Goal: Task Accomplishment & Management: Use online tool/utility

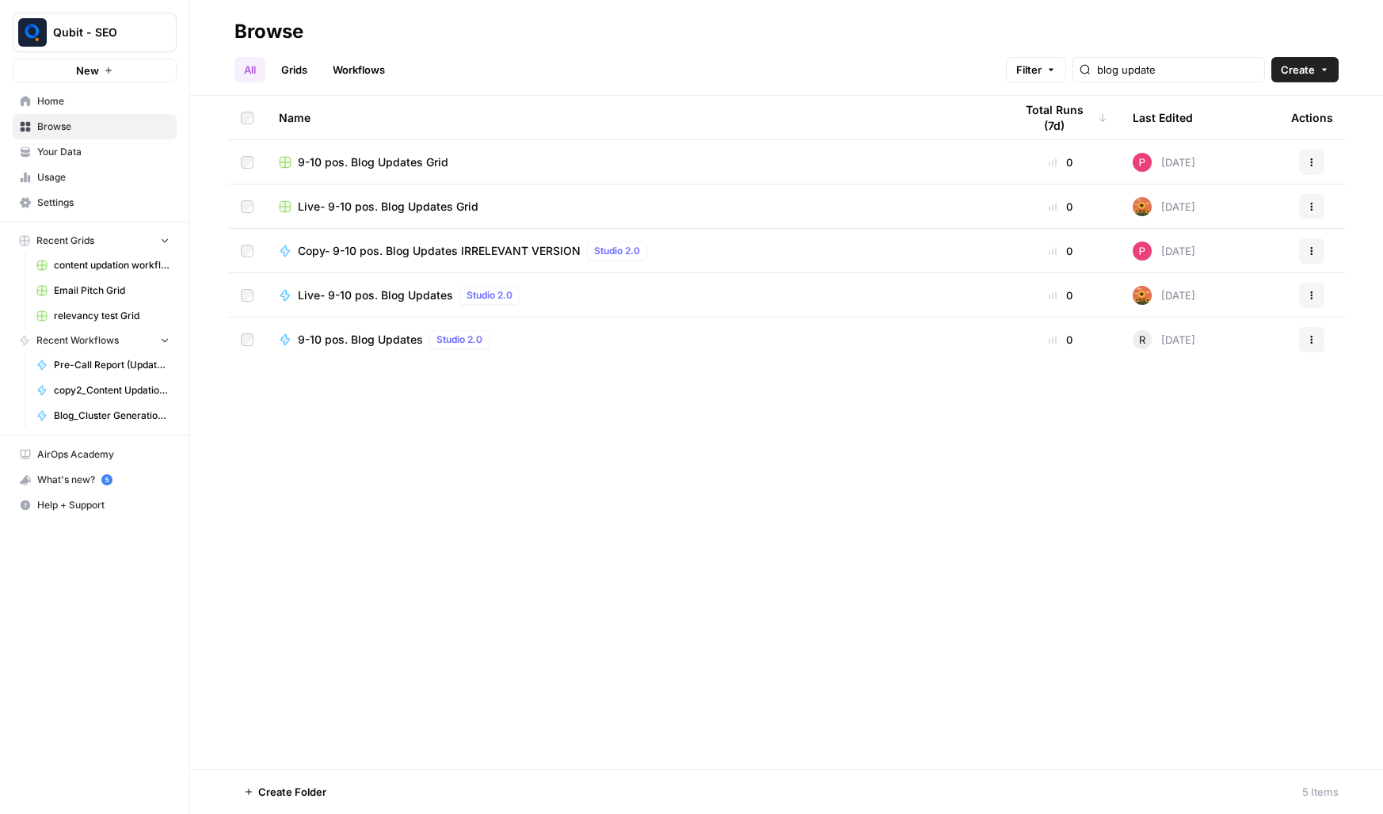
click at [403, 59] on div "All Grids Workflows Filter blog update Create" at bounding box center [787, 63] width 1104 height 38
click at [353, 64] on link "Workflows" at bounding box center [358, 69] width 71 height 25
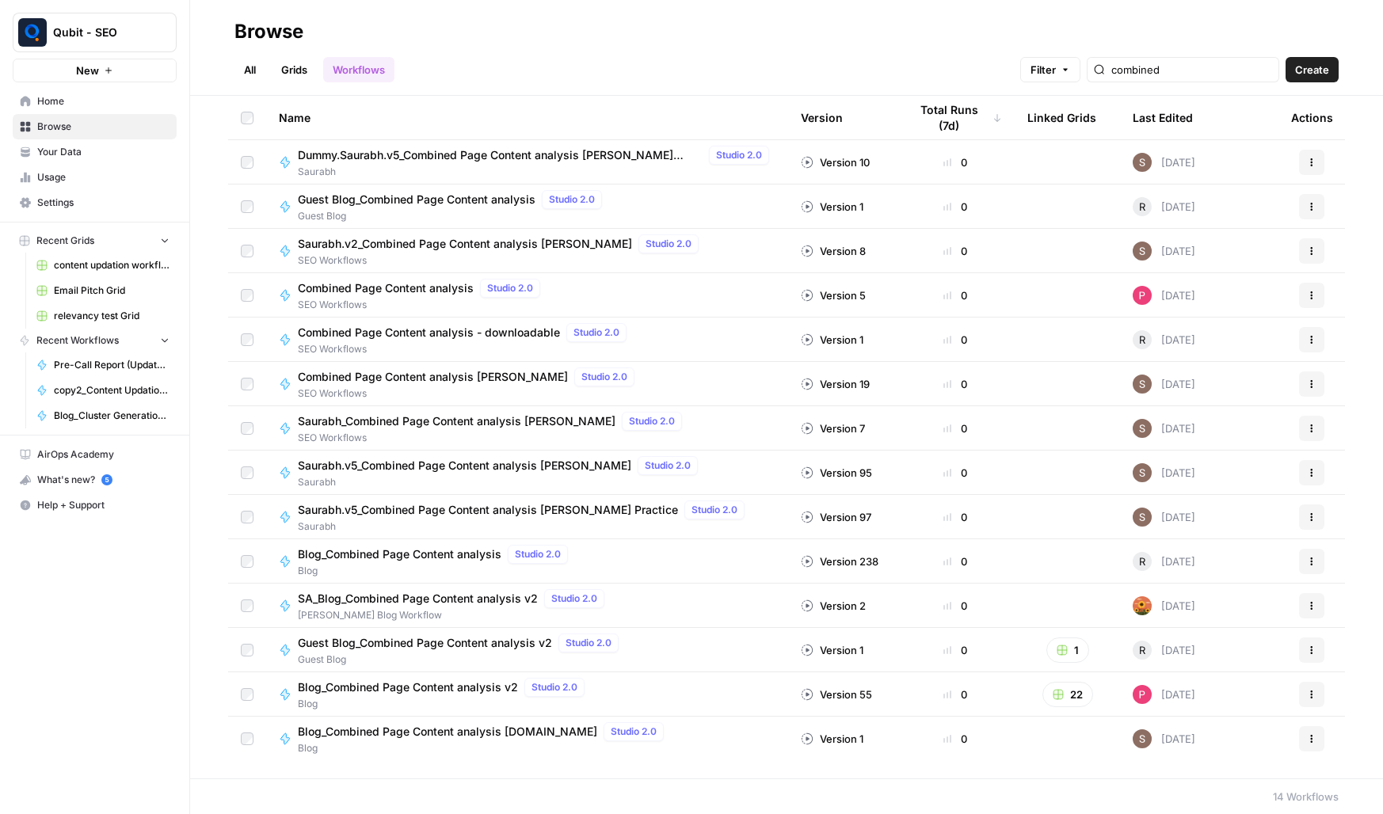
click at [918, 120] on div "Total Runs (7d)" at bounding box center [955, 118] width 93 height 44
click at [925, 117] on div "Total Runs (7d)" at bounding box center [955, 118] width 93 height 44
click at [949, 118] on div "Total Runs (7d)" at bounding box center [950, 118] width 82 height 44
click at [959, 117] on div "Total Runs (7d)" at bounding box center [955, 118] width 93 height 44
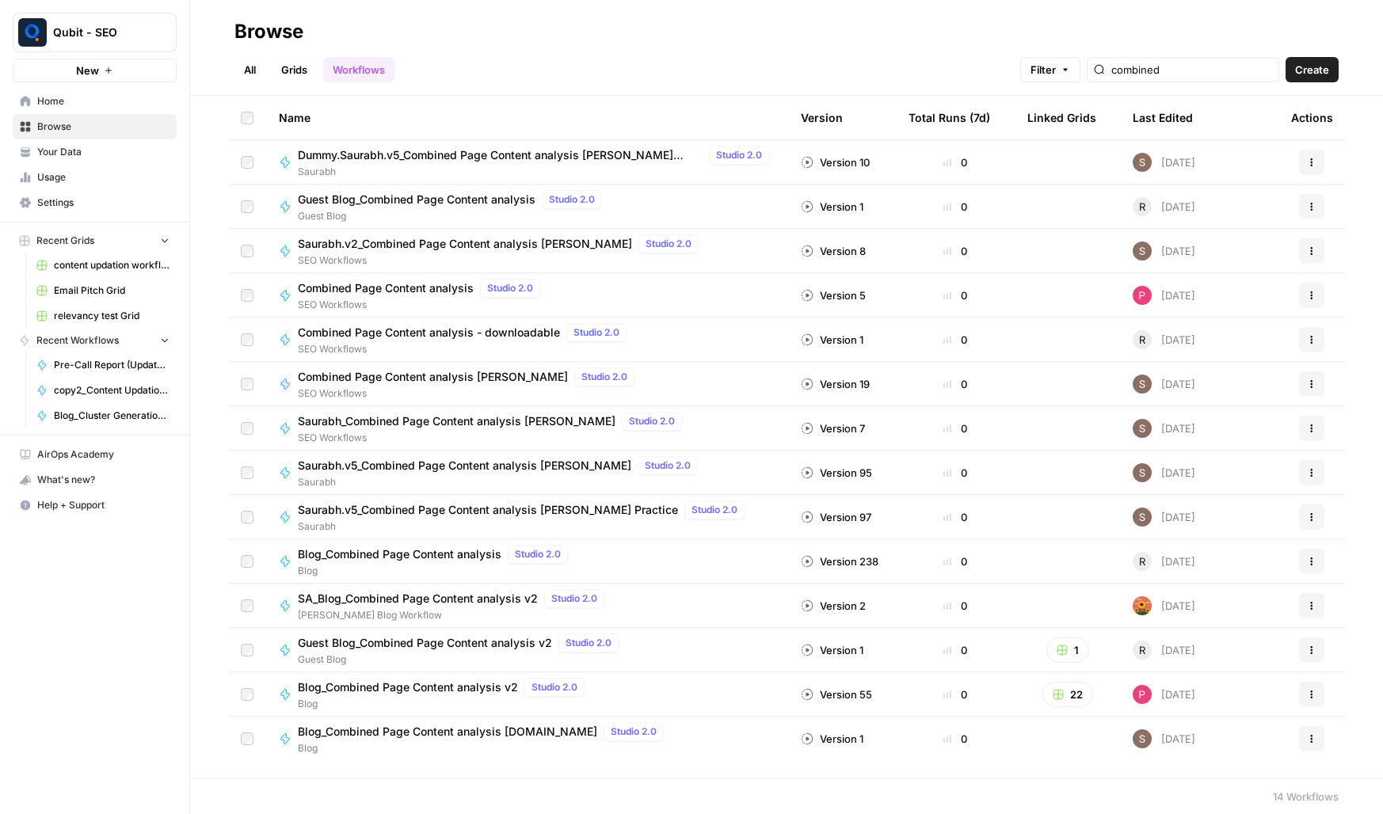
click at [807, 113] on div "Version" at bounding box center [822, 118] width 42 height 44
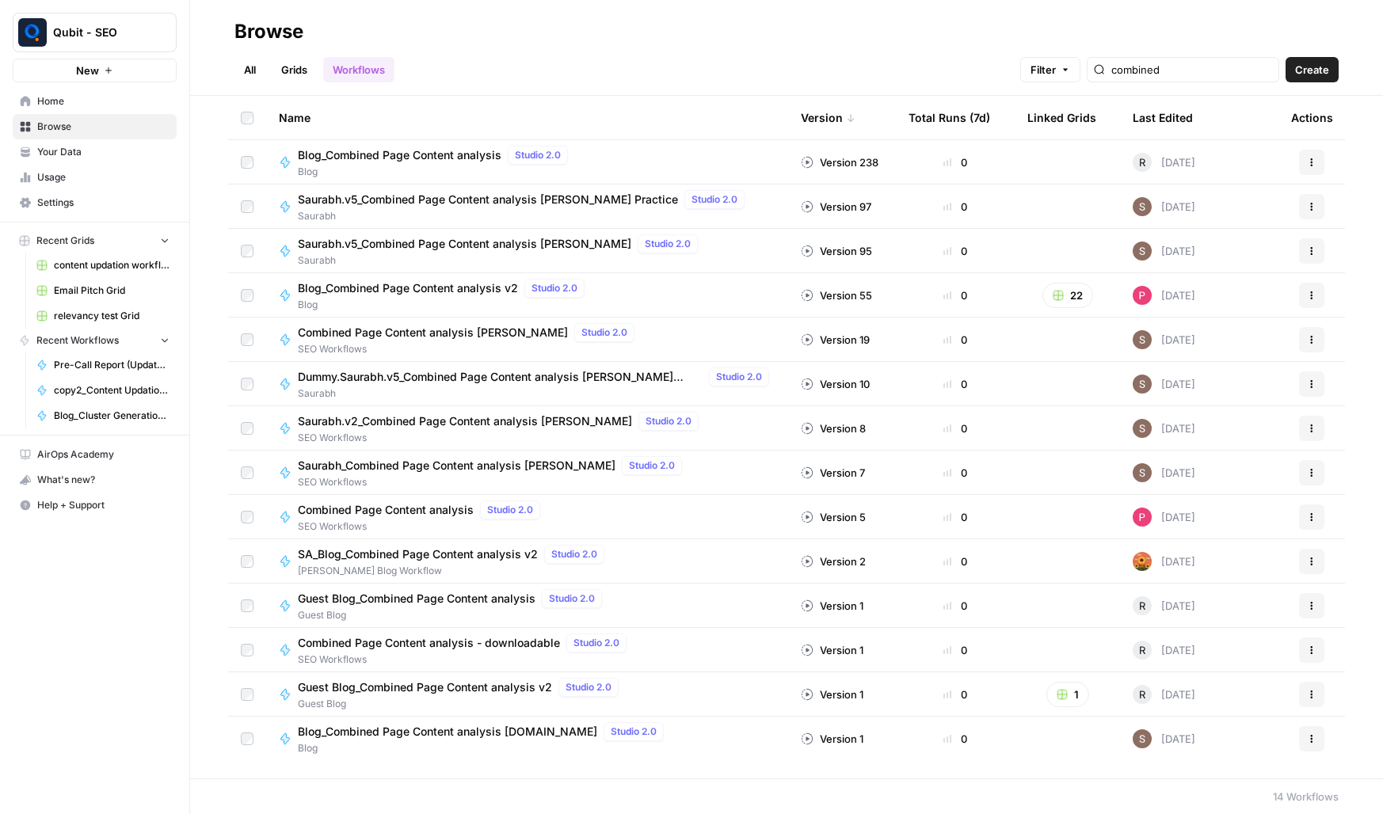
click at [1208, 132] on th "Last Edited" at bounding box center [1199, 118] width 158 height 44
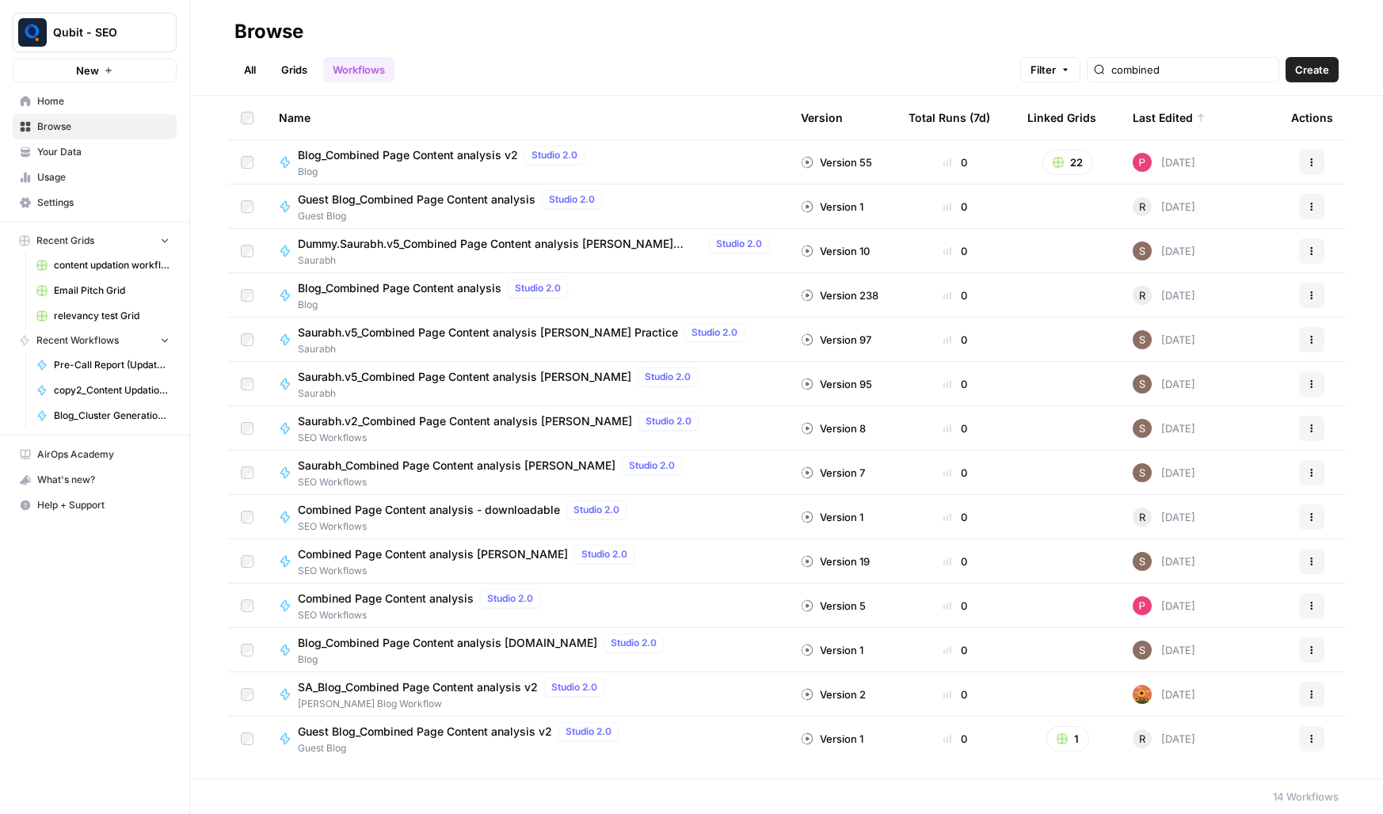
click at [1185, 118] on div "Last Edited" at bounding box center [1169, 118] width 73 height 44
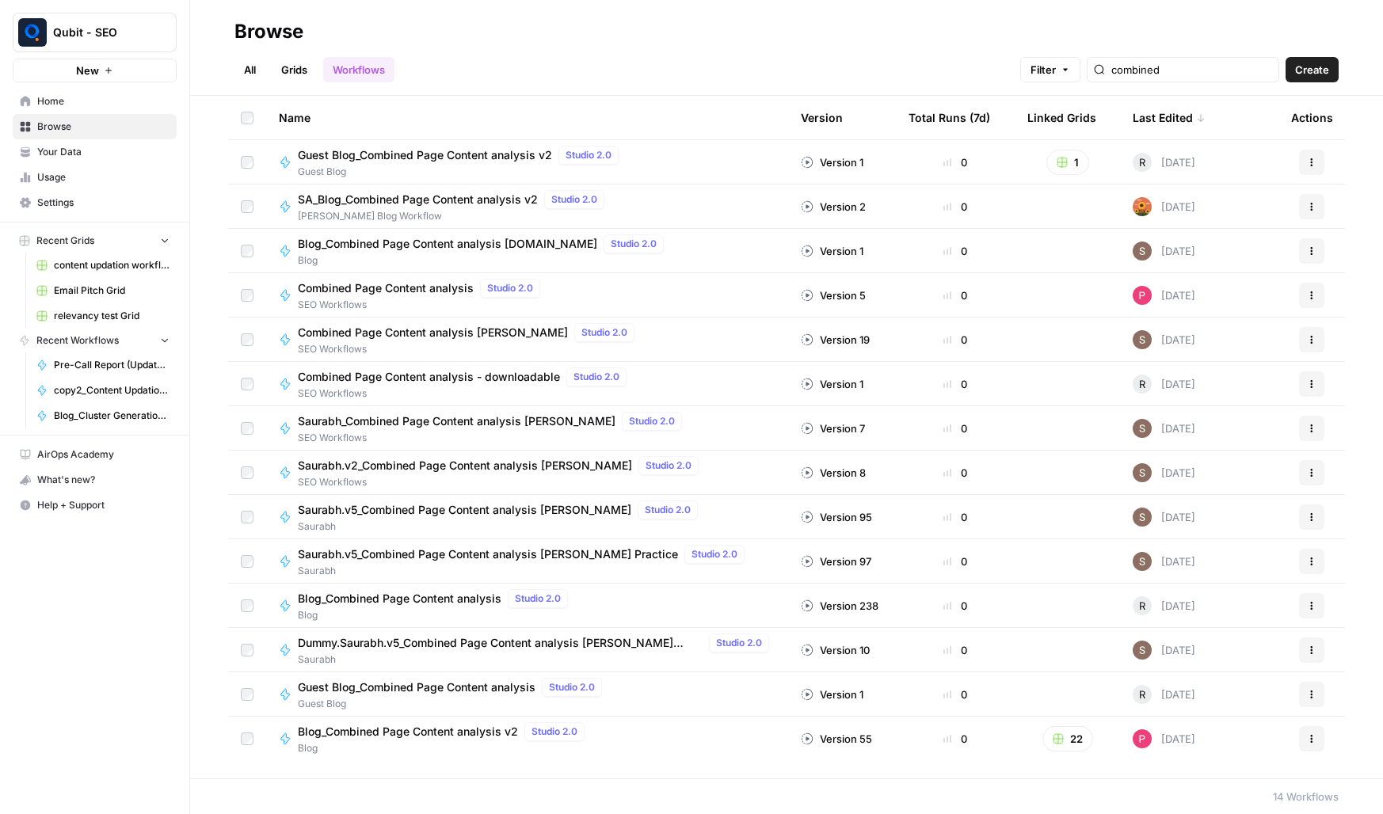
click at [1104, 119] on th "Linked Grids" at bounding box center [1067, 118] width 105 height 44
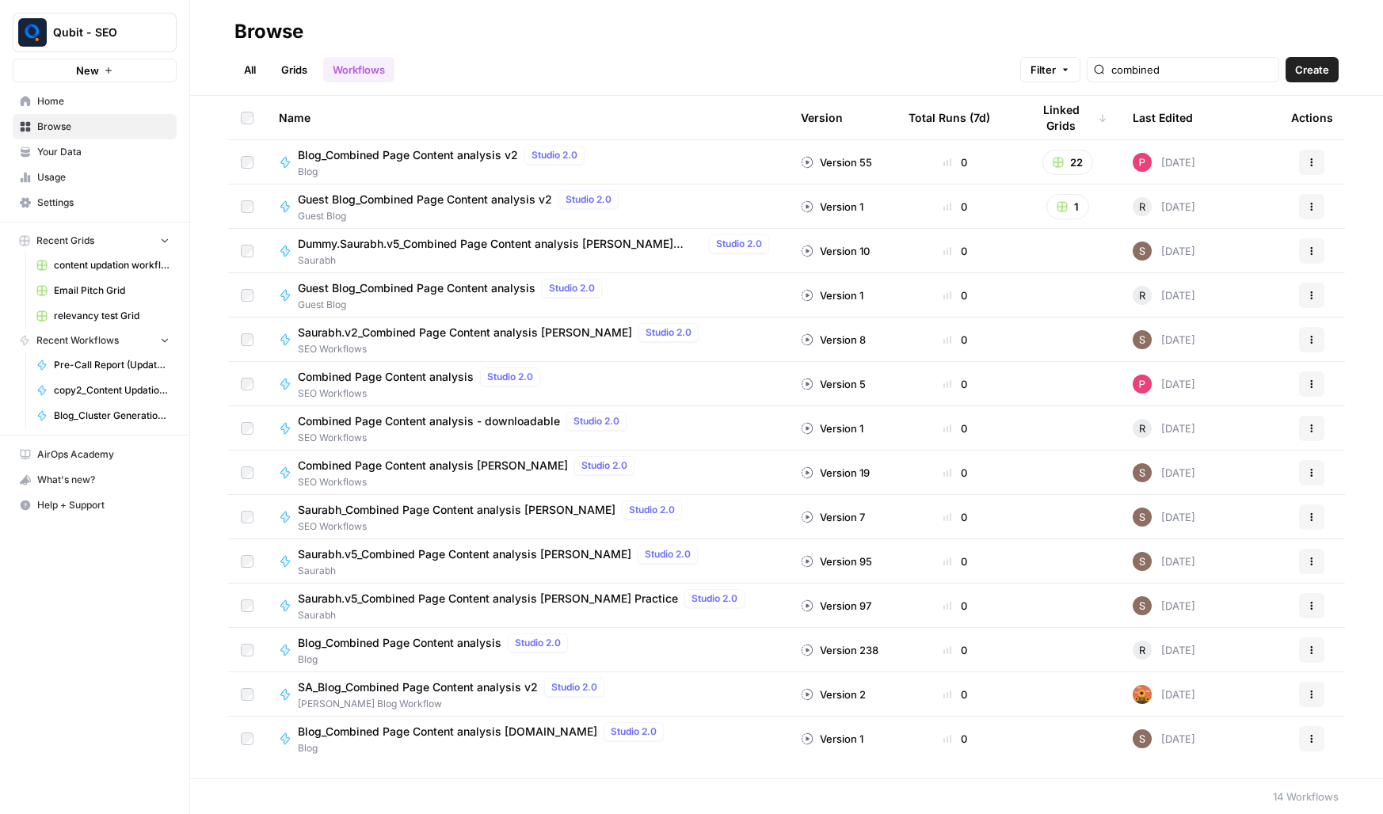
click at [1096, 118] on div "Linked Grids" at bounding box center [1068, 118] width 80 height 44
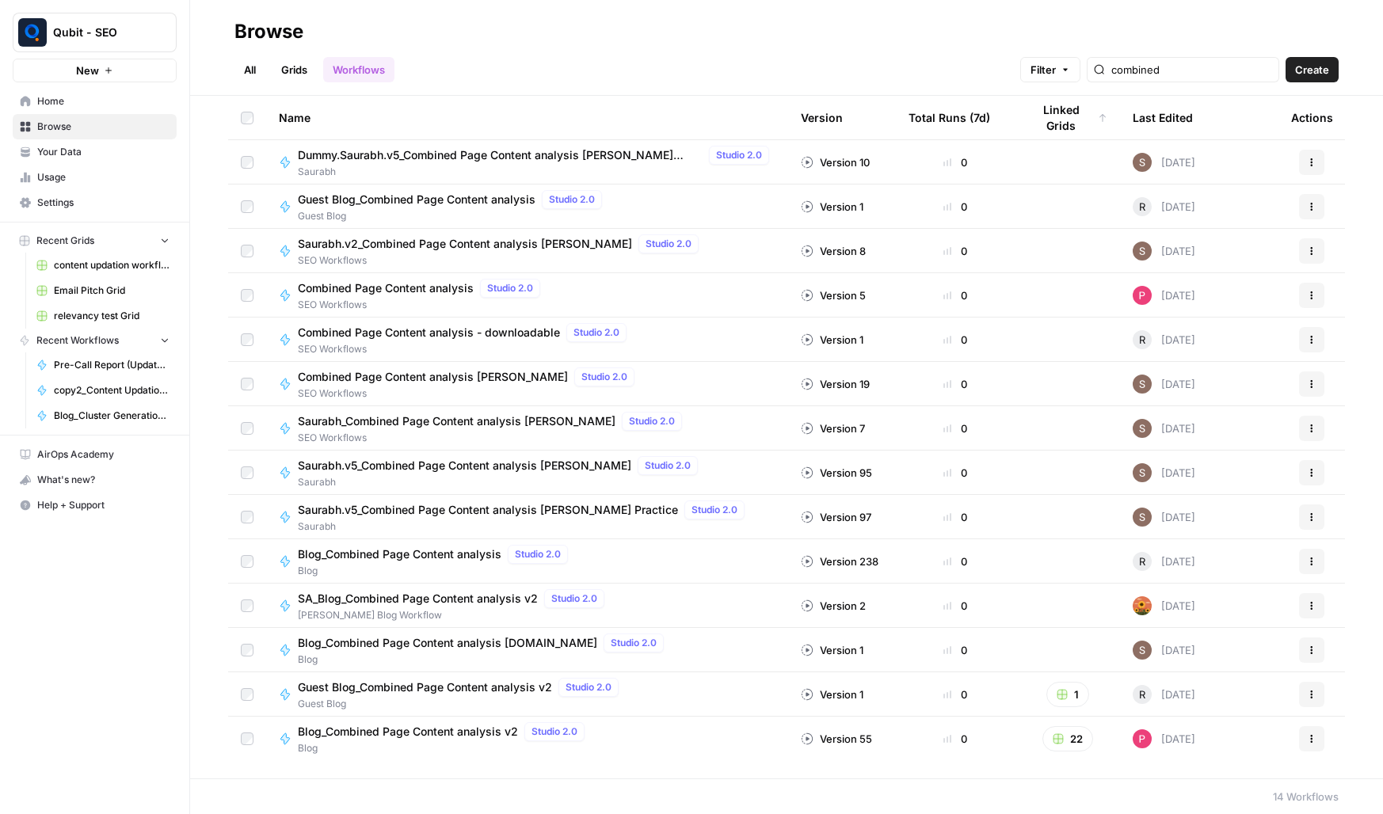
click at [945, 109] on div "Total Runs (7d)" at bounding box center [950, 118] width 82 height 44
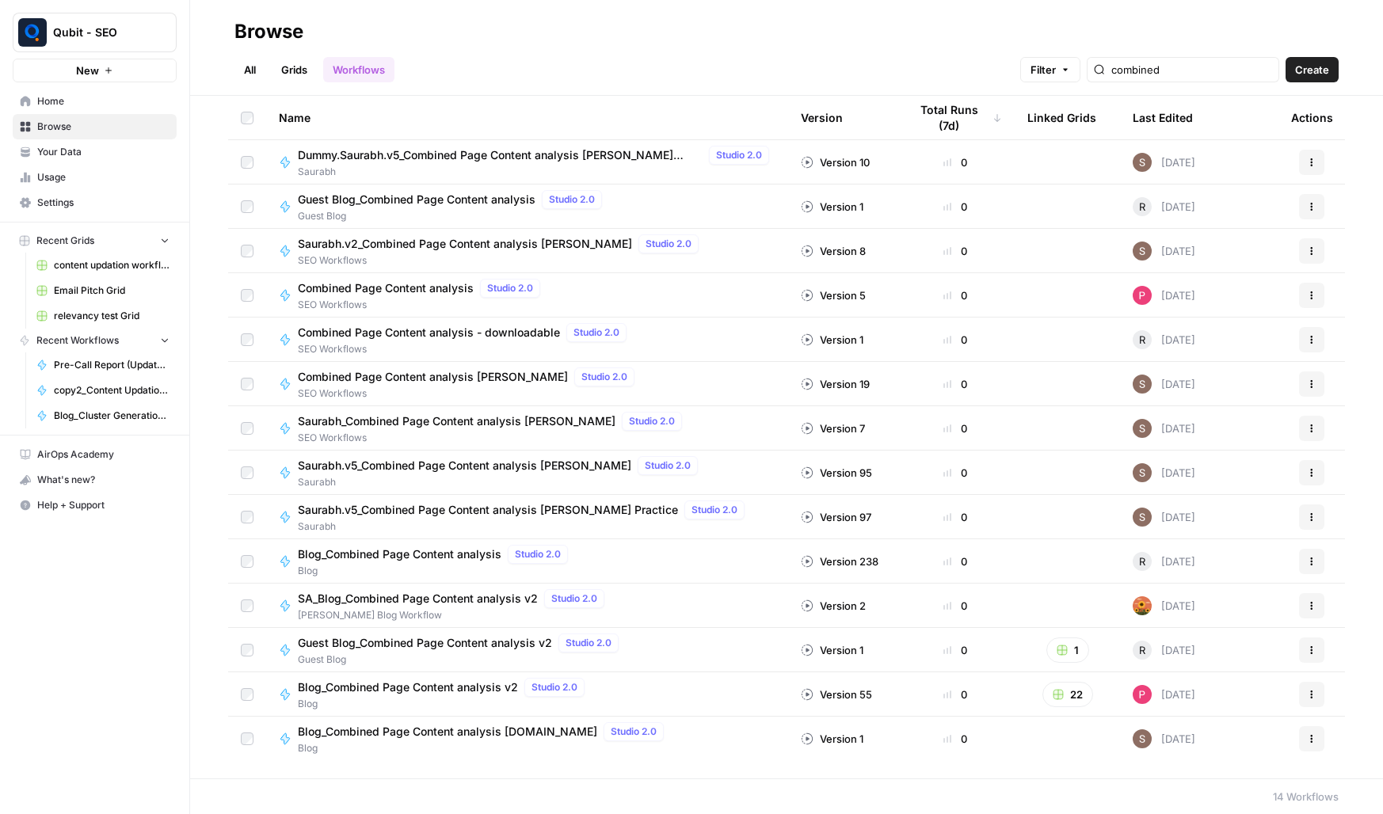
click at [945, 109] on div "Total Runs (7d)" at bounding box center [955, 118] width 93 height 44
click at [257, 66] on link "All" at bounding box center [250, 69] width 31 height 25
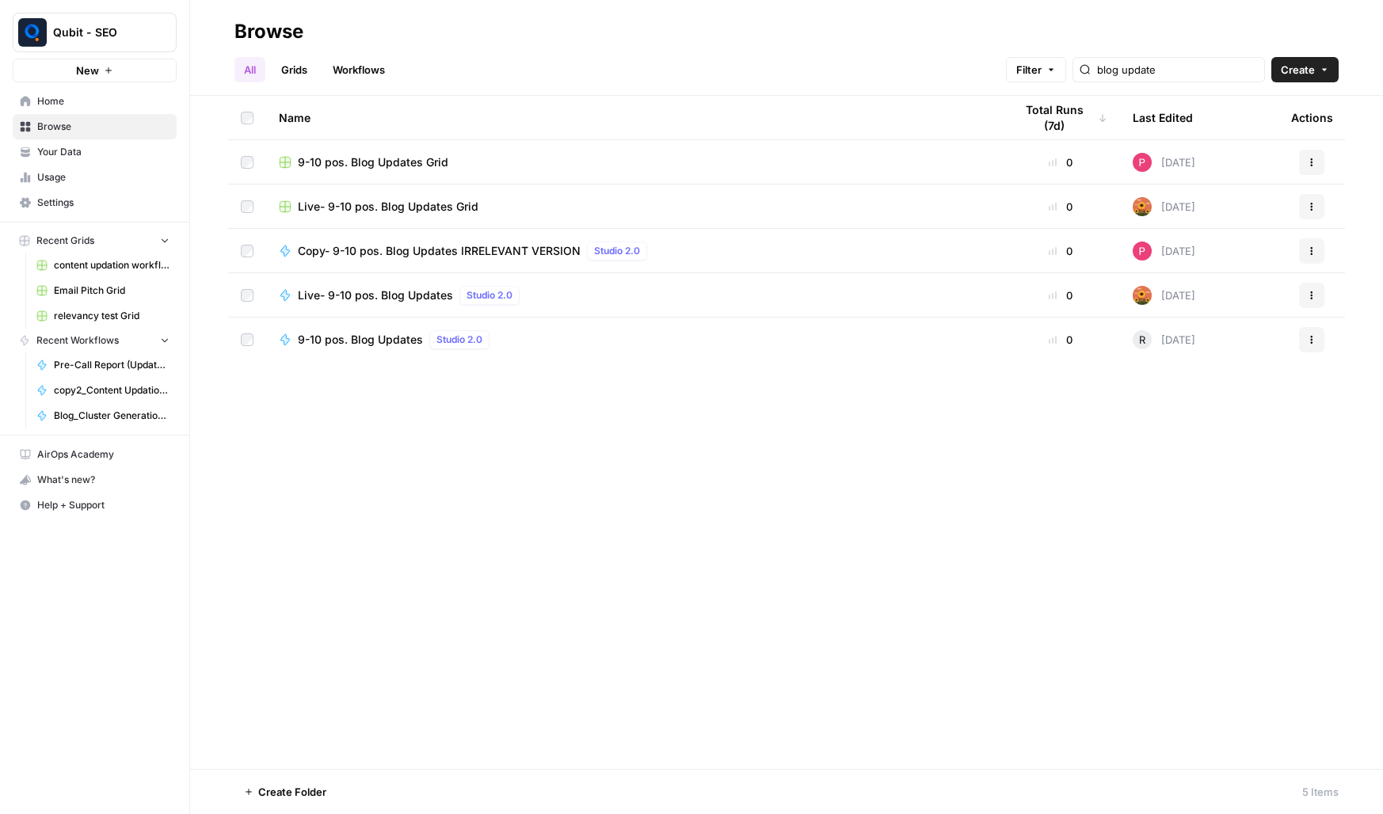
click at [1052, 107] on div "Total Runs (7d)" at bounding box center [1060, 118] width 93 height 44
click at [1052, 107] on div "Total Runs (7d)" at bounding box center [1055, 118] width 82 height 44
click at [1169, 79] on div "blog update" at bounding box center [1169, 69] width 193 height 25
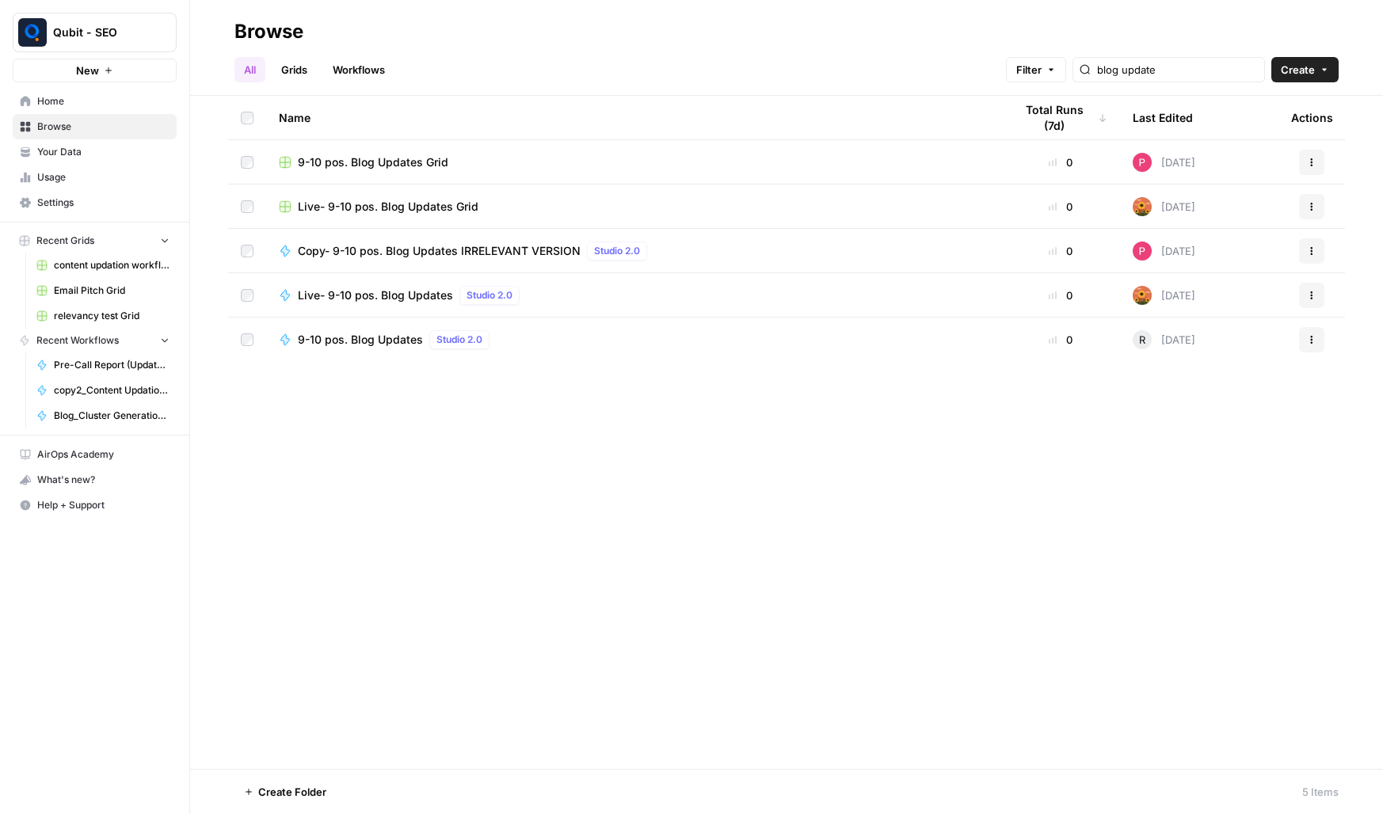
click at [1169, 79] on div "blog update" at bounding box center [1169, 69] width 193 height 25
click at [1260, 71] on div "blog update" at bounding box center [1169, 69] width 193 height 25
click at [1249, 71] on input "blog update" at bounding box center [1177, 70] width 161 height 16
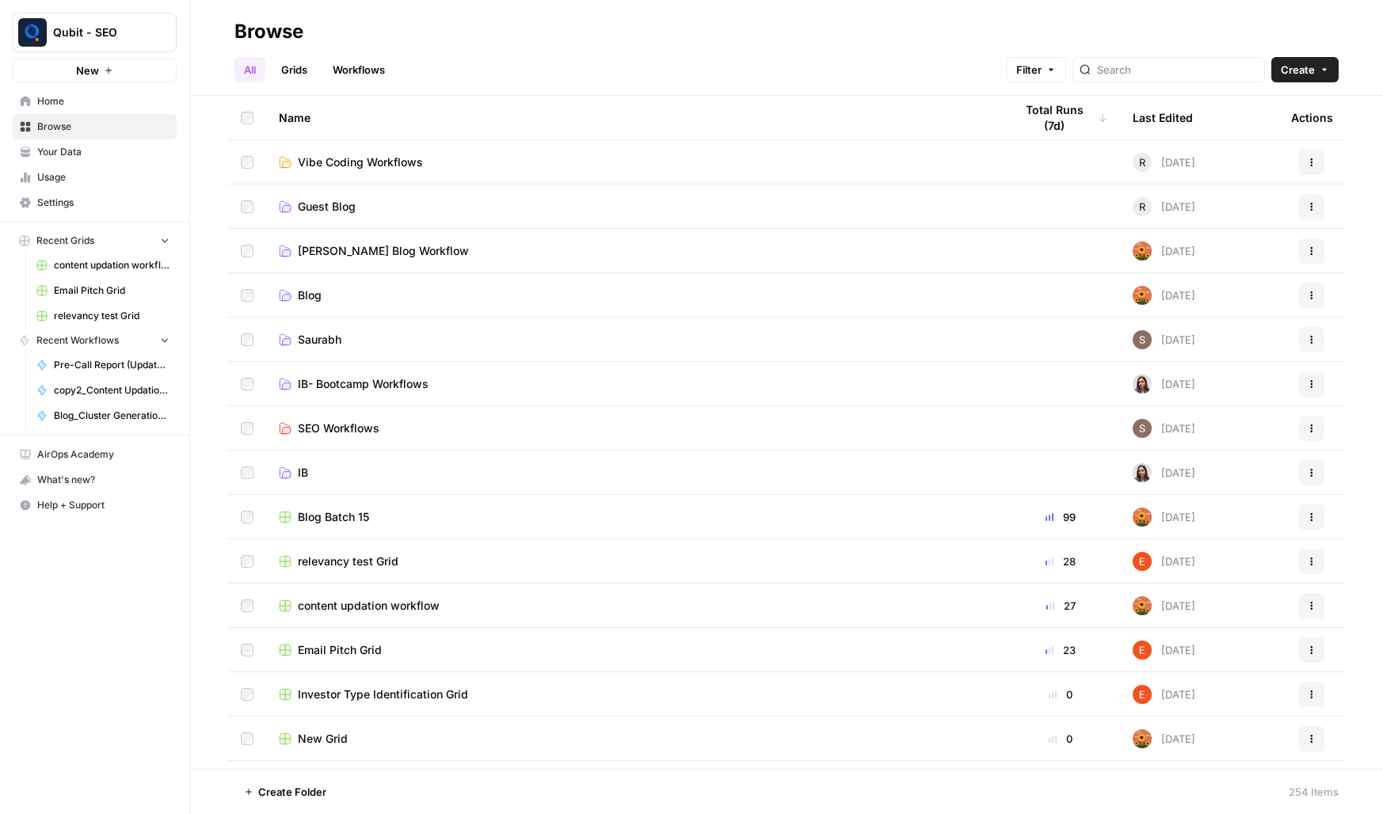
click at [1031, 125] on div "Total Runs (7d)" at bounding box center [1060, 118] width 93 height 44
click at [326, 66] on link "Workflows" at bounding box center [358, 69] width 71 height 25
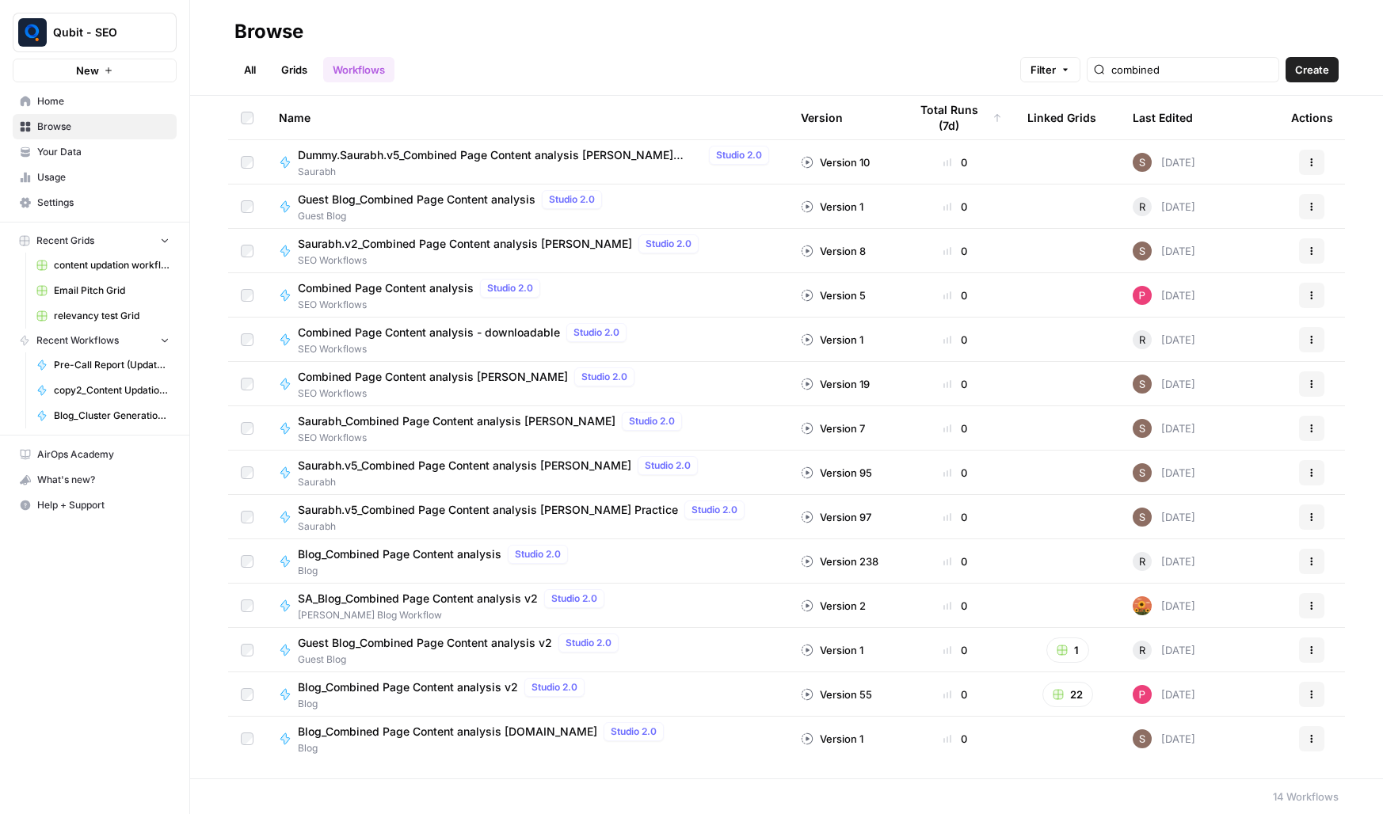
click at [871, 109] on th "Version" at bounding box center [842, 118] width 108 height 44
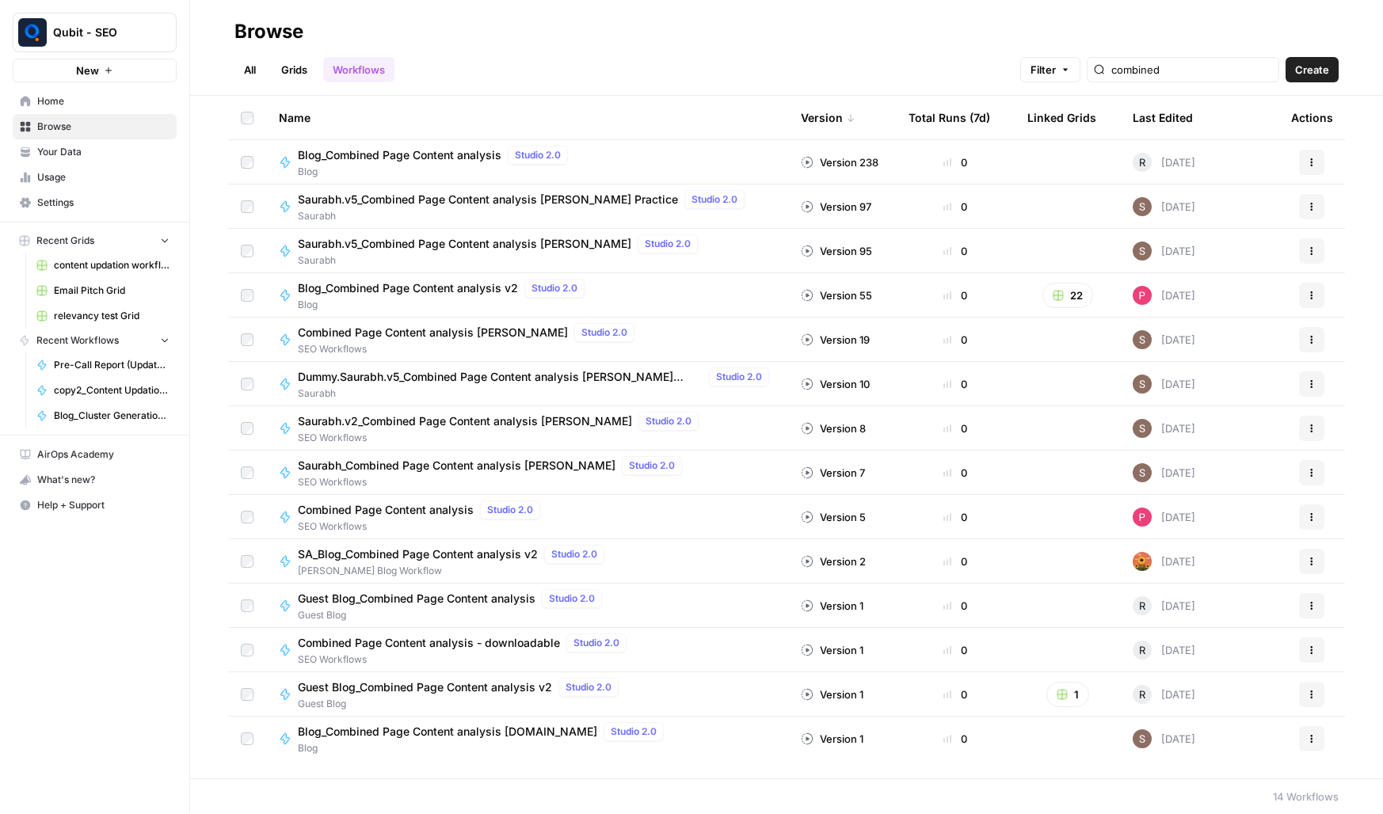
click at [925, 104] on div "Total Runs (7d)" at bounding box center [950, 118] width 82 height 44
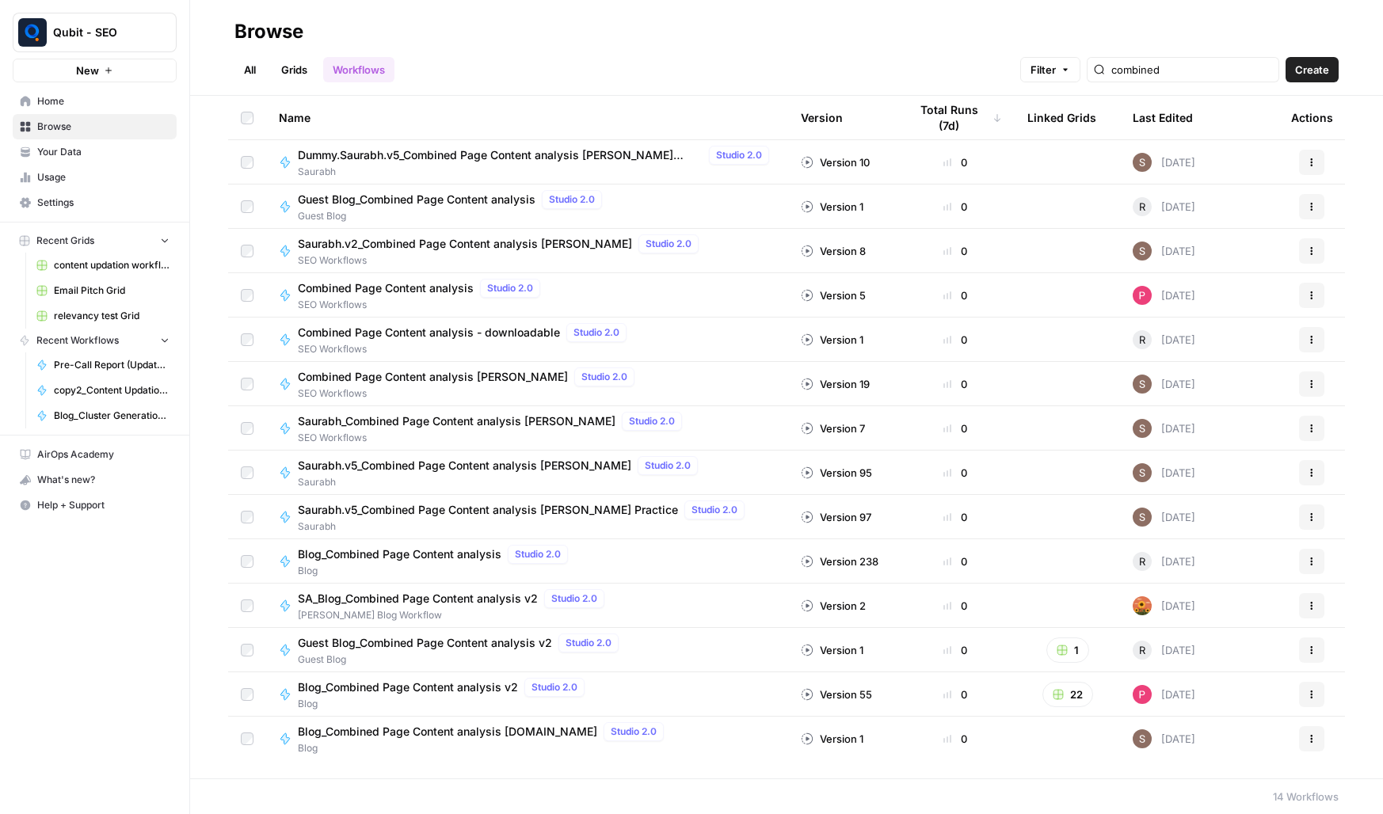
click at [925, 104] on div "Total Runs (7d)" at bounding box center [955, 118] width 93 height 44
click at [1235, 51] on div "All Grids Workflows Filter combined Create" at bounding box center [787, 63] width 1104 height 38
click at [1226, 59] on div "combined" at bounding box center [1183, 69] width 193 height 25
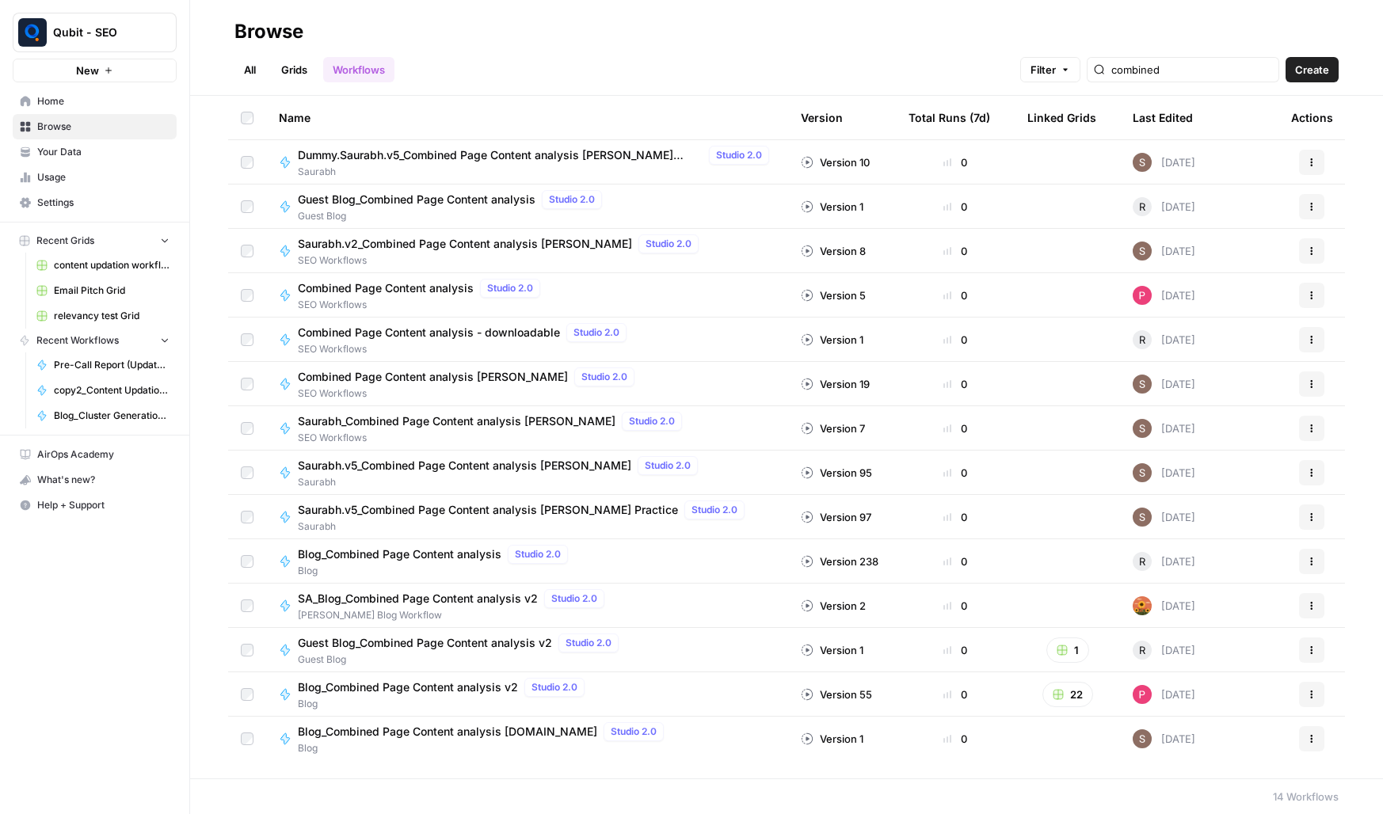
click at [1226, 59] on div "combined" at bounding box center [1183, 69] width 193 height 25
type input "c"
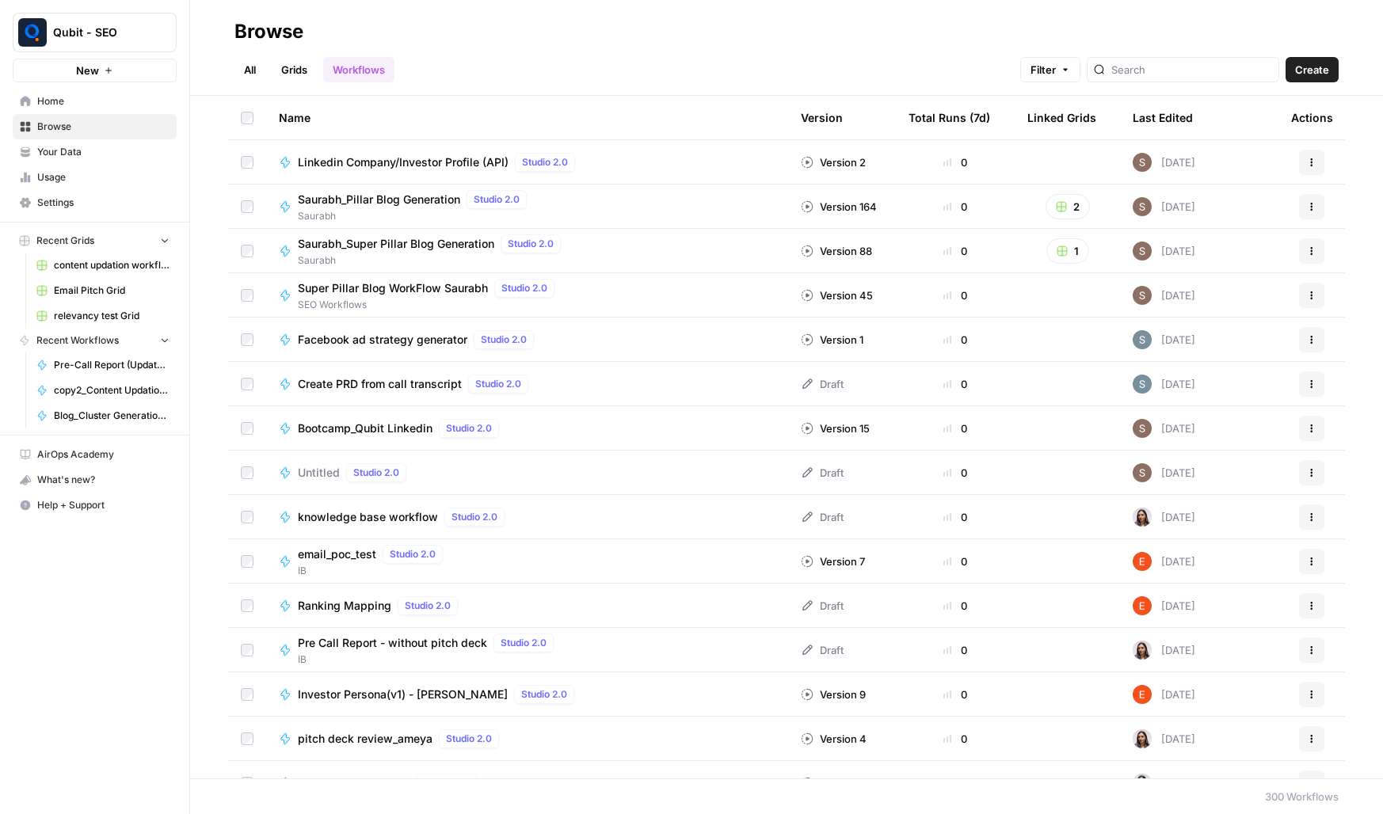
click at [974, 117] on div "Total Runs (7d)" at bounding box center [950, 118] width 82 height 44
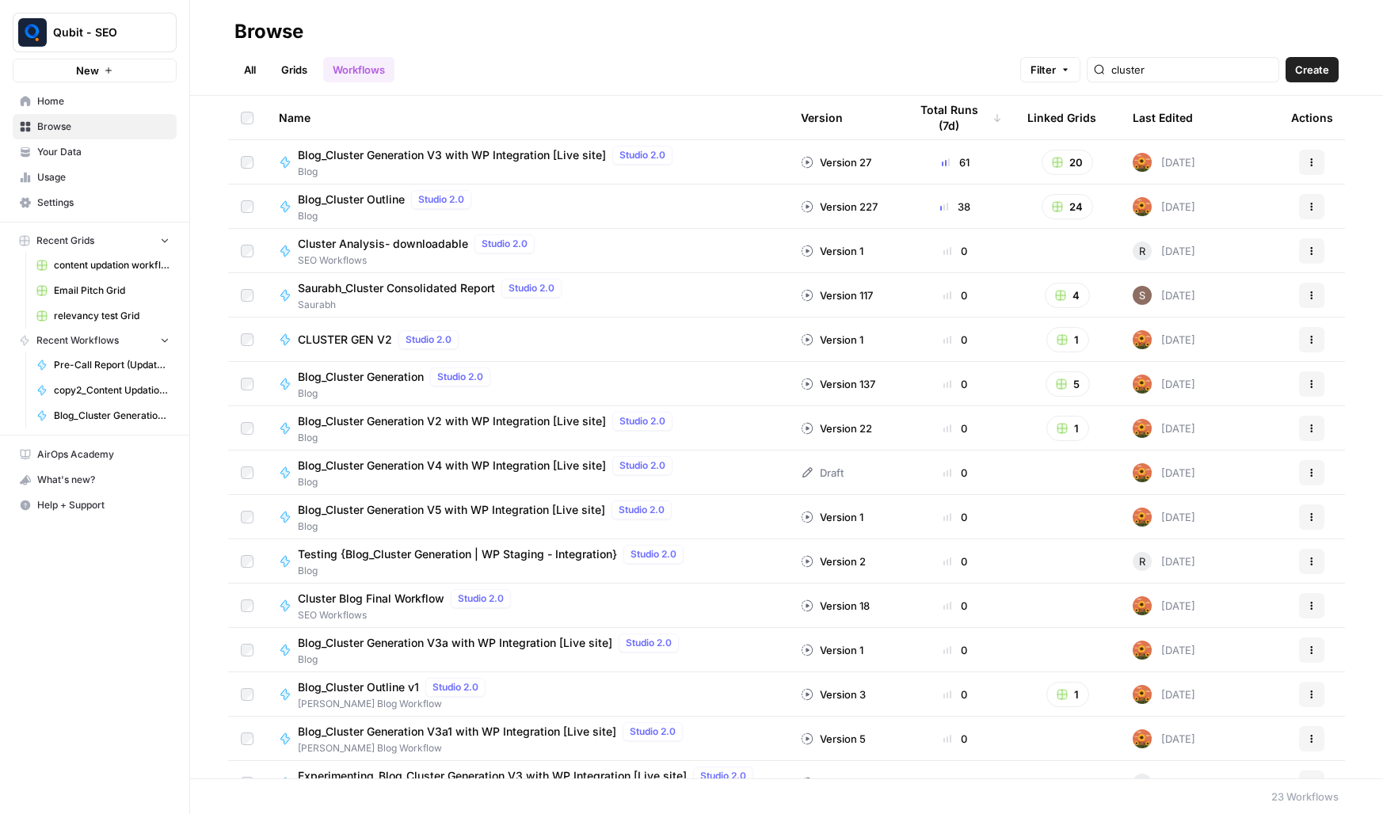
click at [374, 204] on span "Blog_Cluster Outline" at bounding box center [351, 200] width 107 height 16
click at [1161, 64] on input "cluster" at bounding box center [1192, 70] width 161 height 16
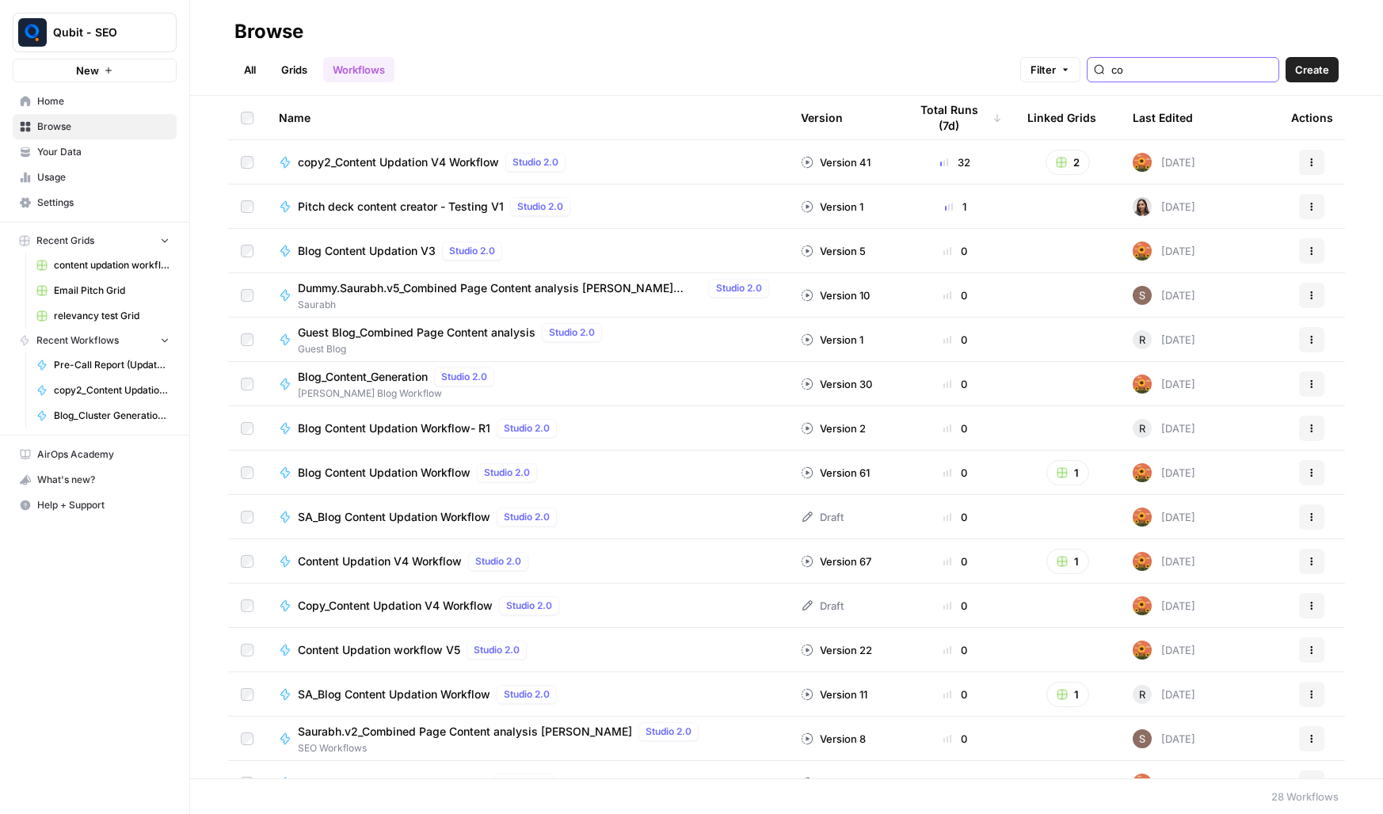
type input "c"
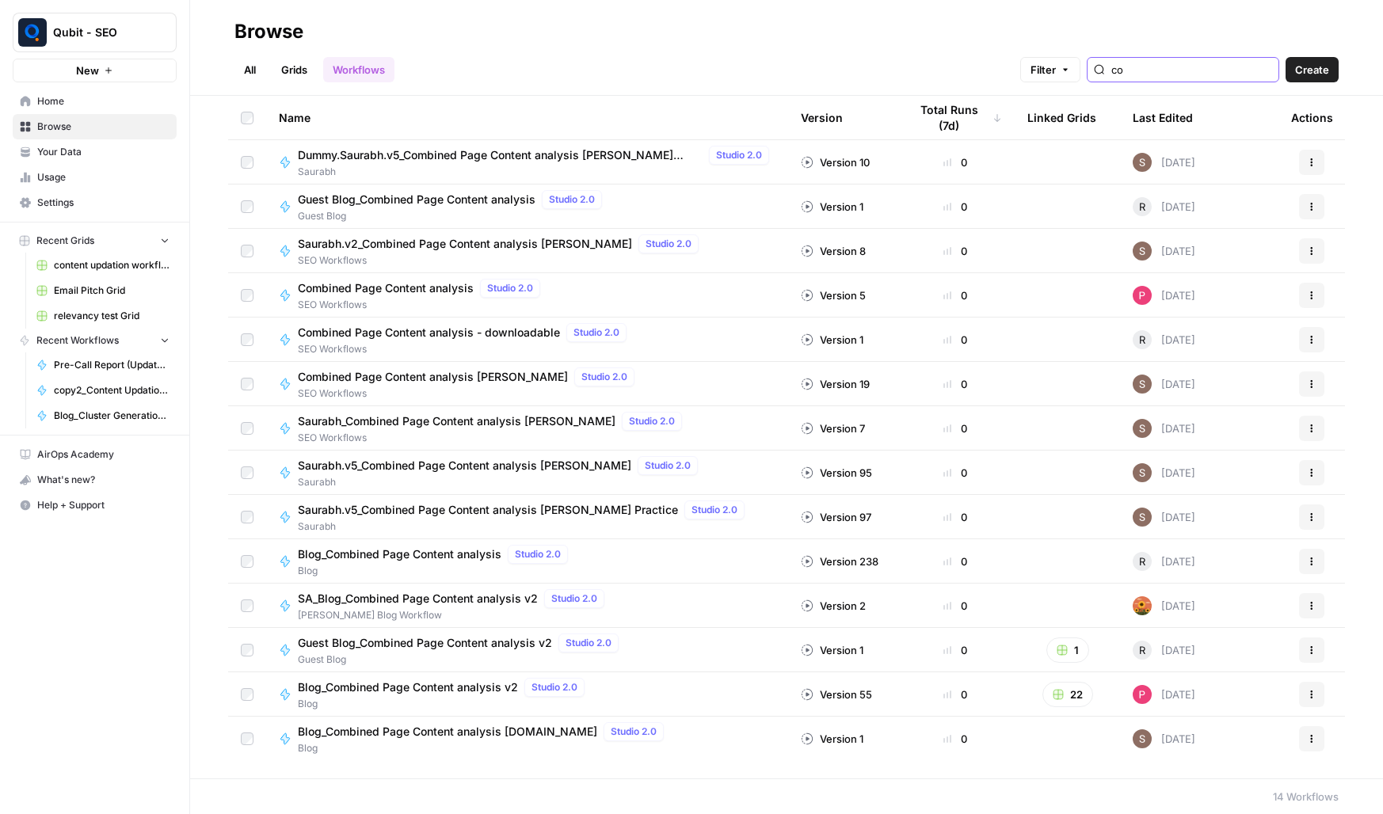
type input "c"
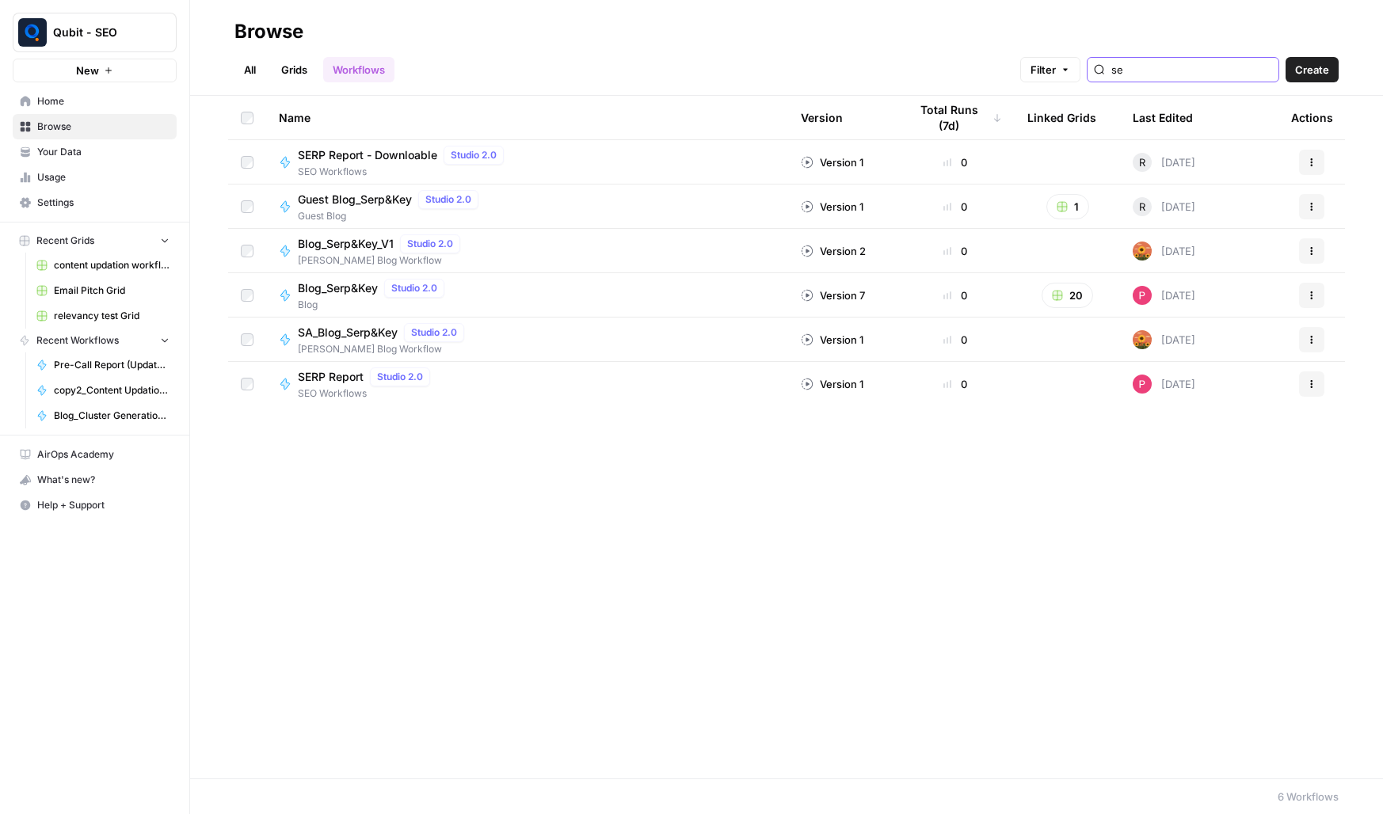
type input "s"
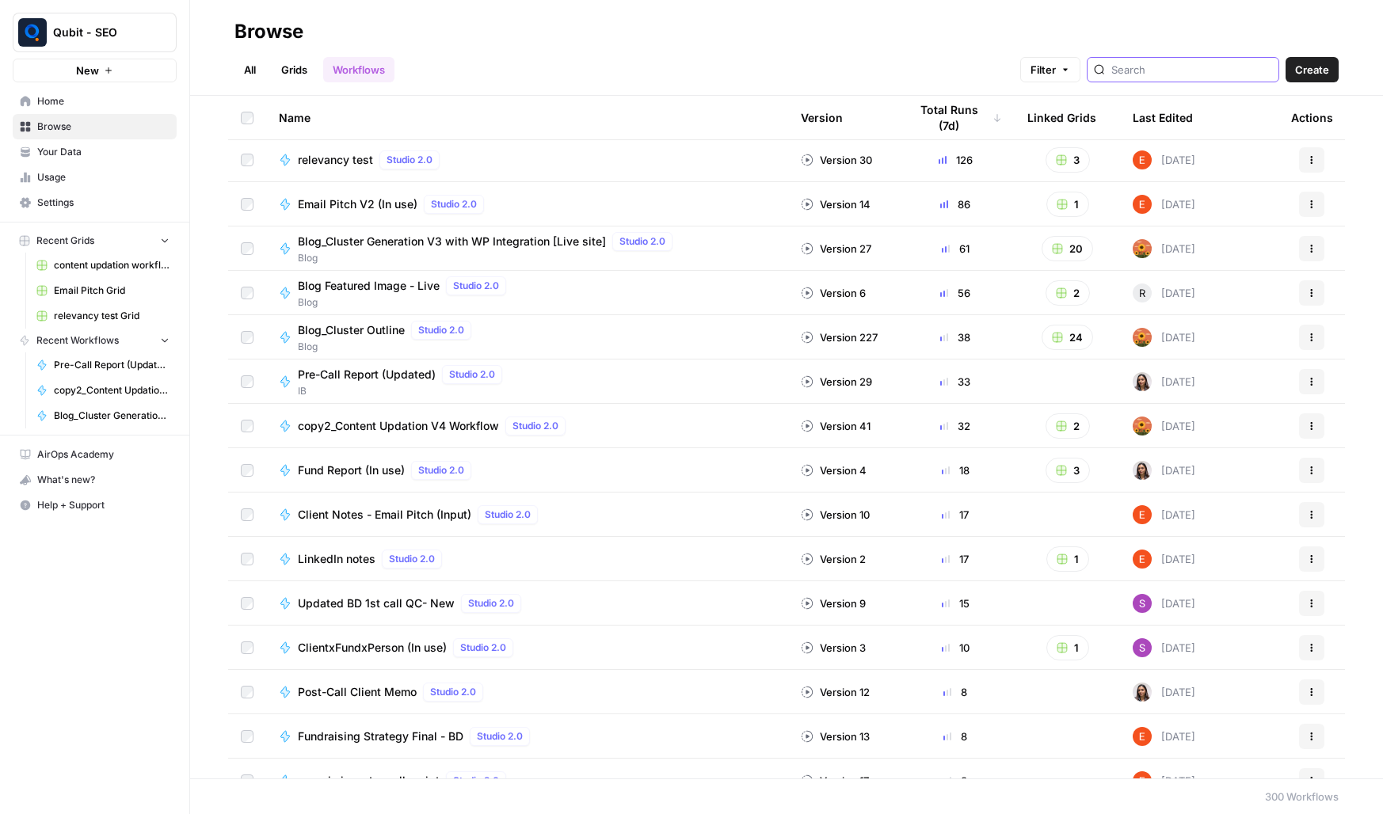
scroll to position [3, 0]
click at [1081, 77] on button "Filter" at bounding box center [1050, 69] width 60 height 25
click at [908, 24] on h2 "Browse" at bounding box center [787, 31] width 1104 height 25
click at [1210, 70] on input "search" at bounding box center [1192, 70] width 161 height 16
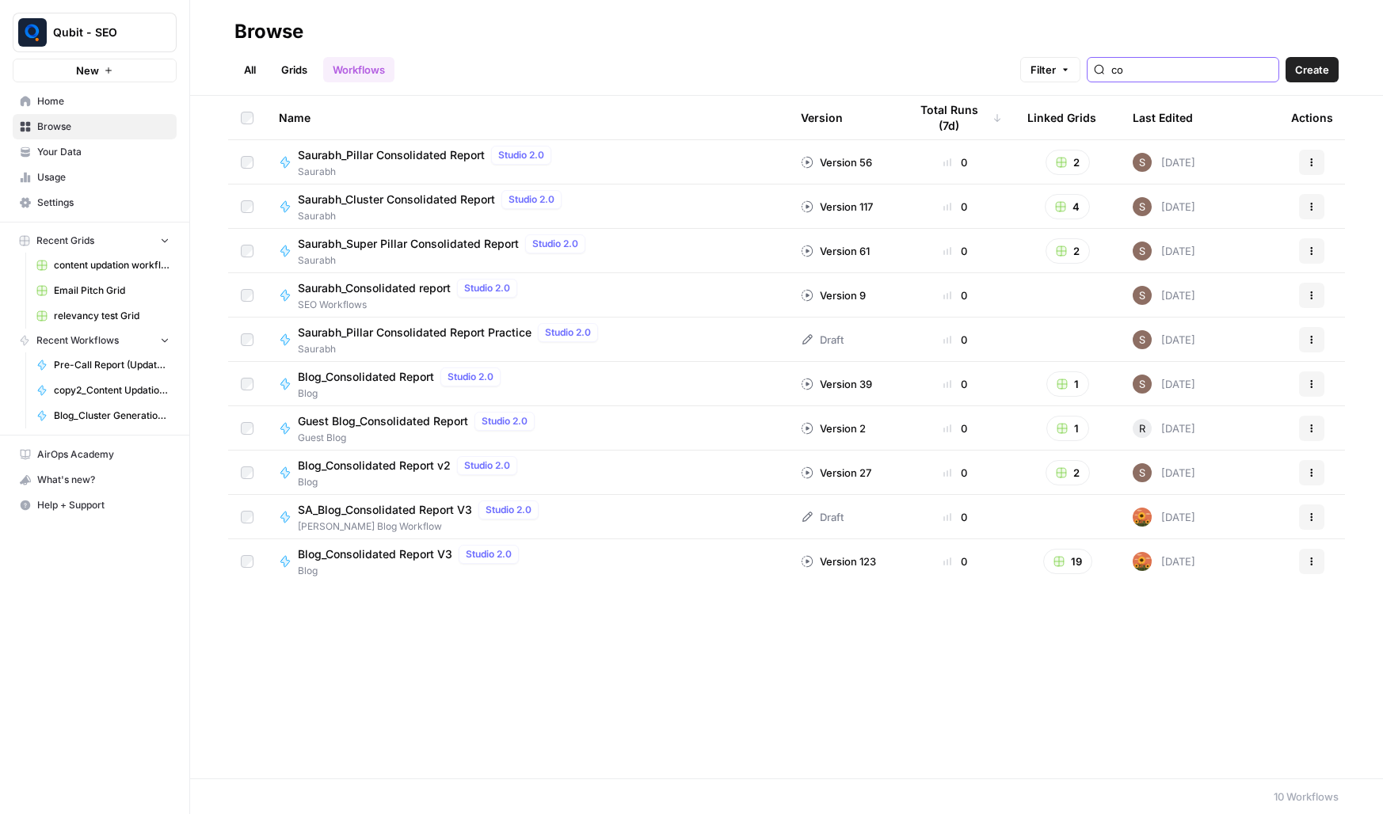
type input "c"
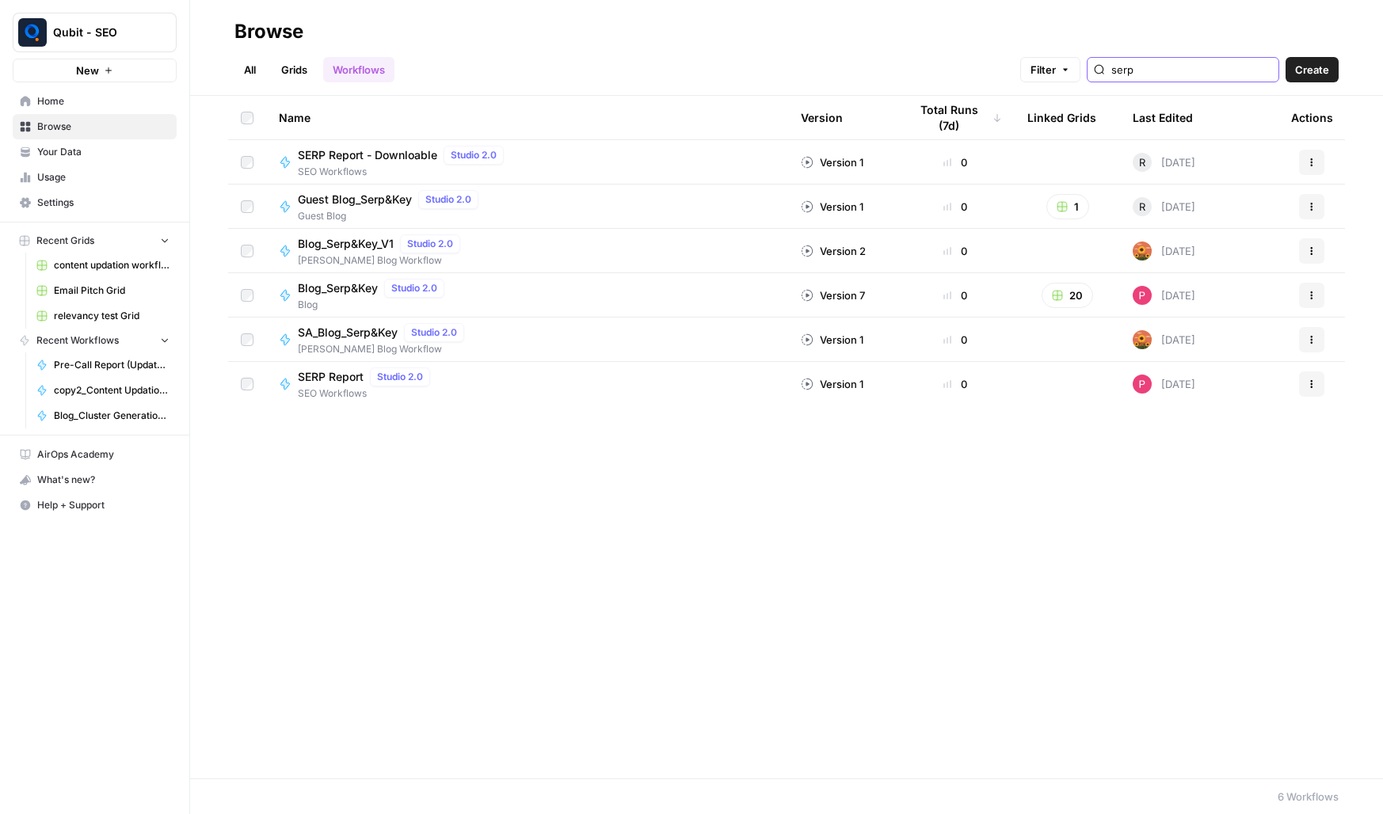
click at [1182, 67] on input "serp" at bounding box center [1192, 70] width 161 height 16
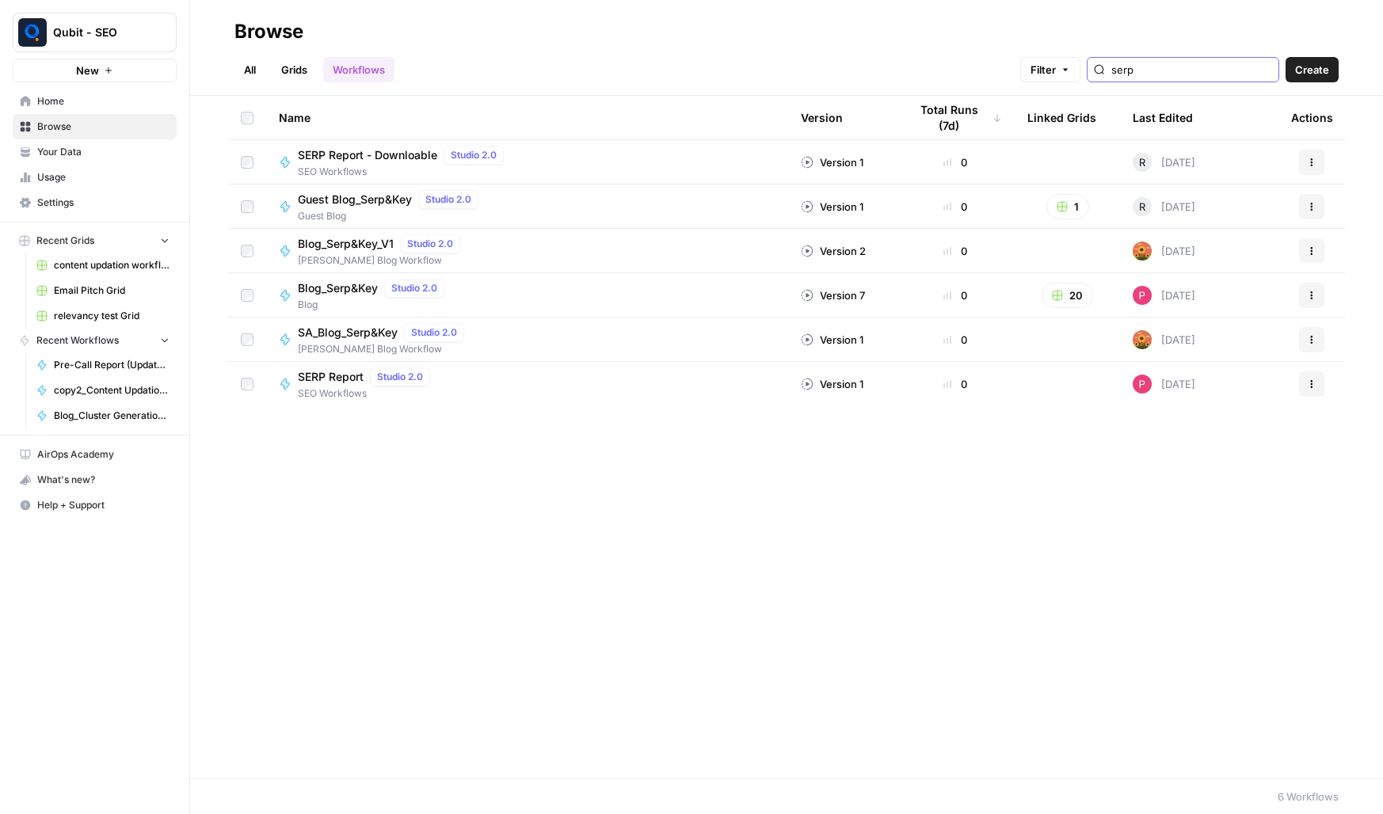
click at [1182, 67] on input "serp" at bounding box center [1192, 70] width 161 height 16
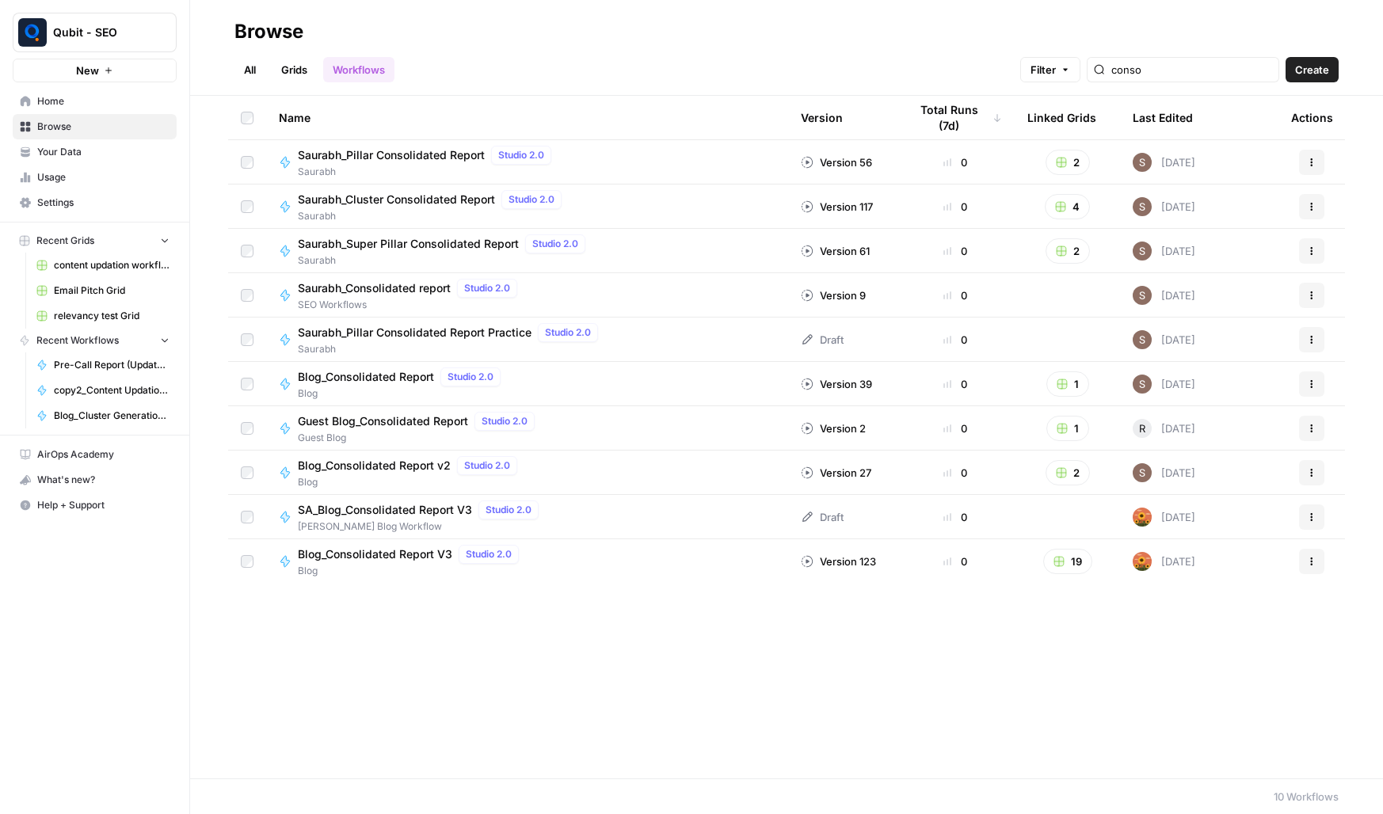
click at [387, 556] on span "Blog_Consolidated Report V3" at bounding box center [375, 555] width 154 height 16
click at [1199, 71] on input "conso" at bounding box center [1192, 70] width 161 height 16
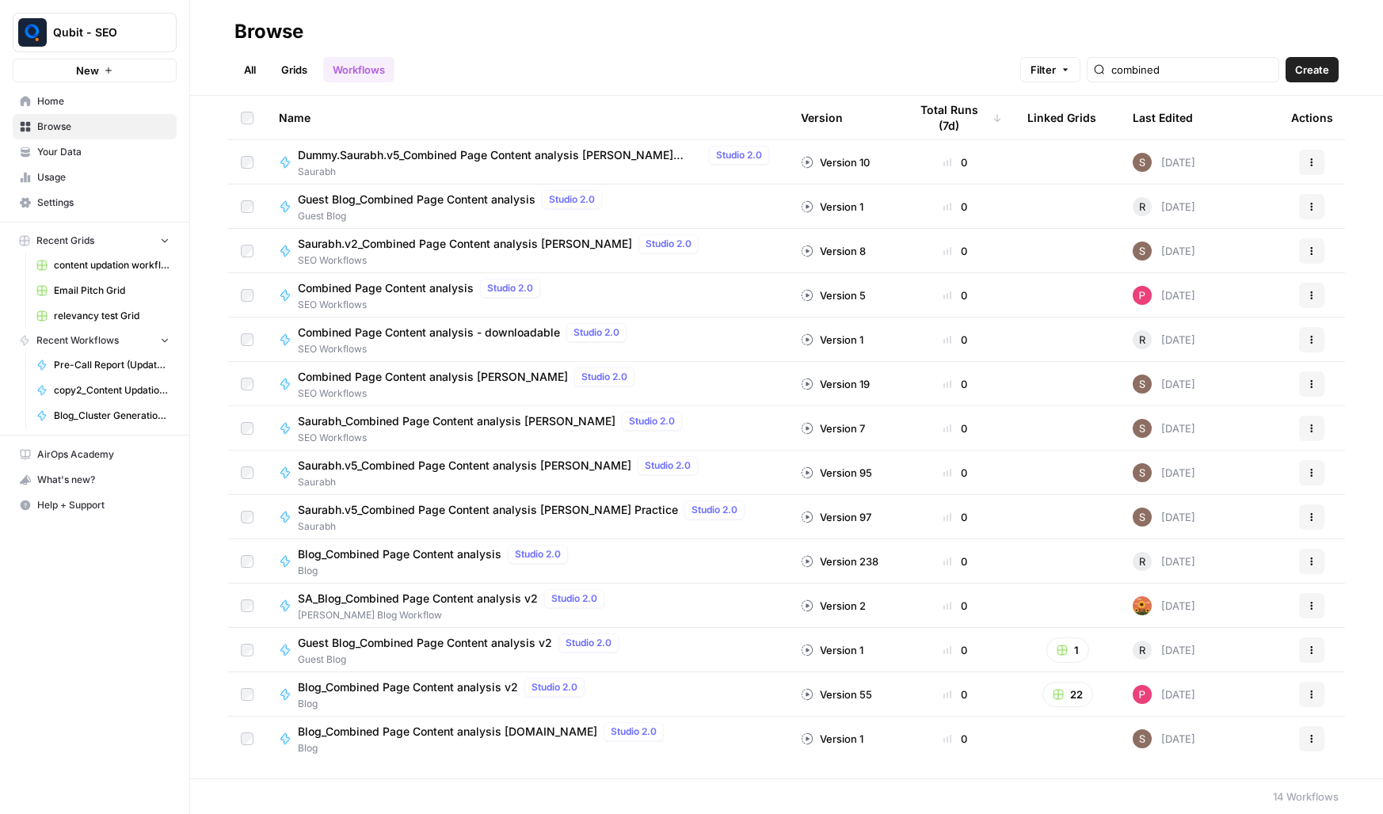
click at [433, 689] on span "Blog_Combined Page Content analysis v2" at bounding box center [408, 688] width 220 height 16
click at [1175, 81] on div "combined" at bounding box center [1183, 69] width 193 height 25
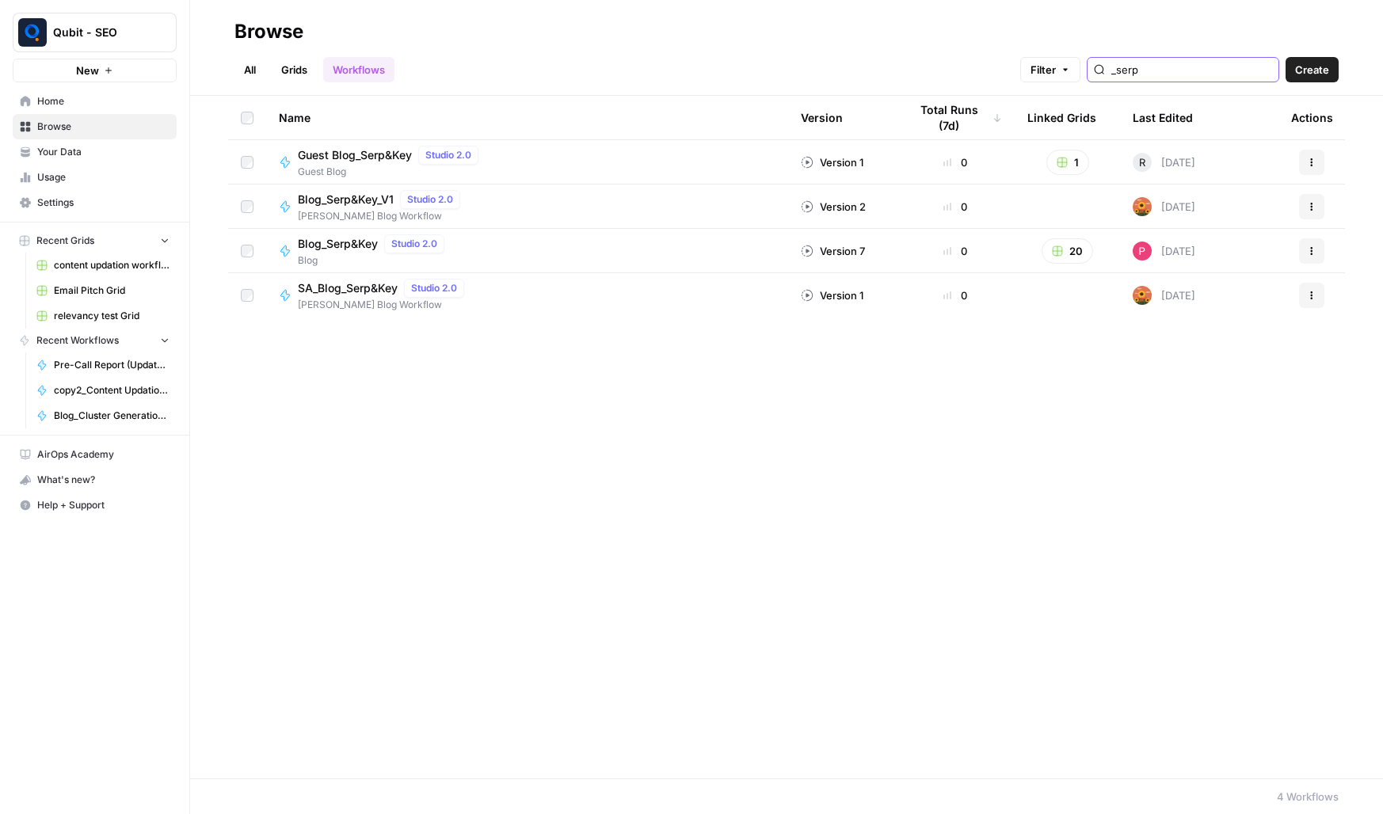
type input "_serp"
click at [337, 246] on span "Blog_Serp&Key" at bounding box center [338, 244] width 80 height 16
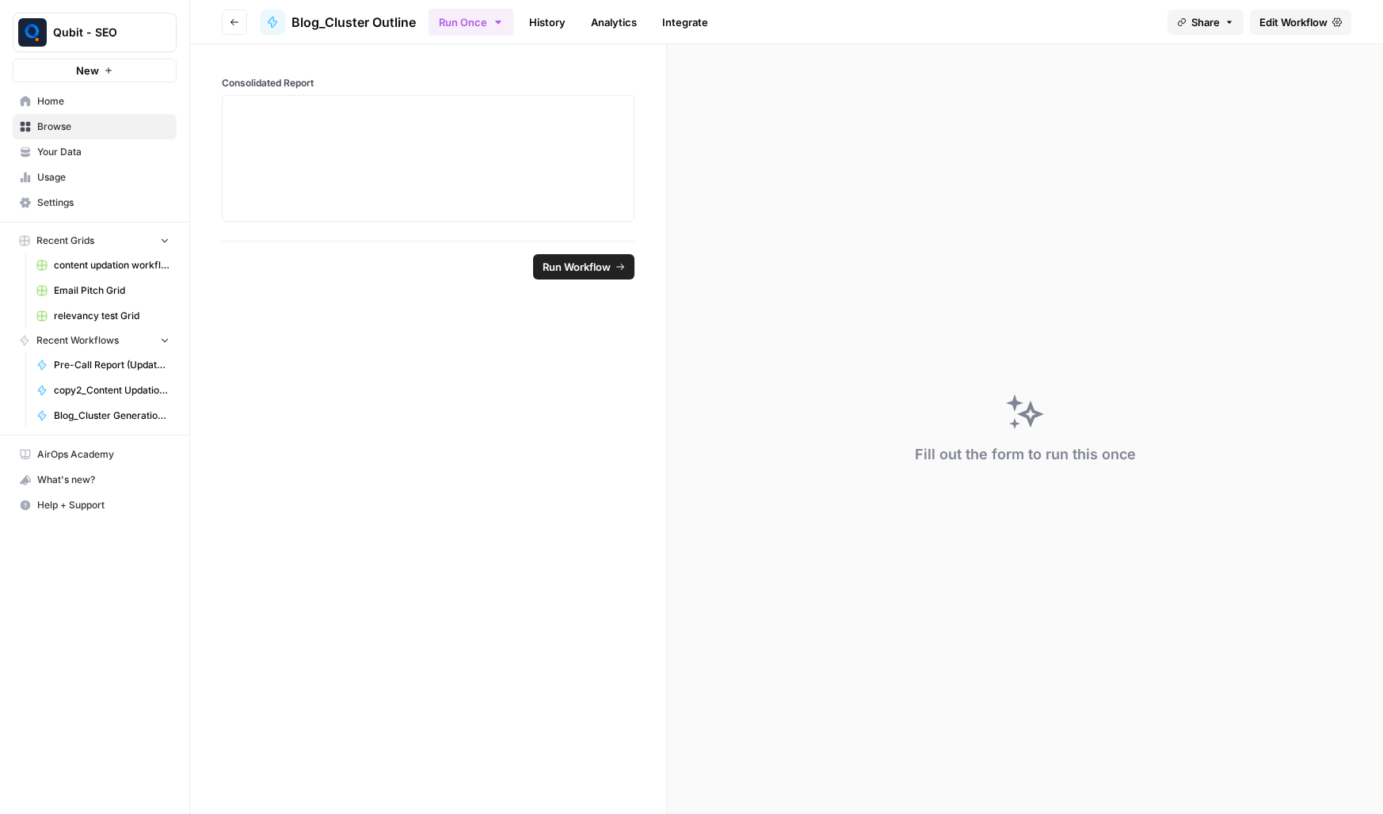
click at [1289, 19] on span "Edit Workflow" at bounding box center [1294, 22] width 68 height 16
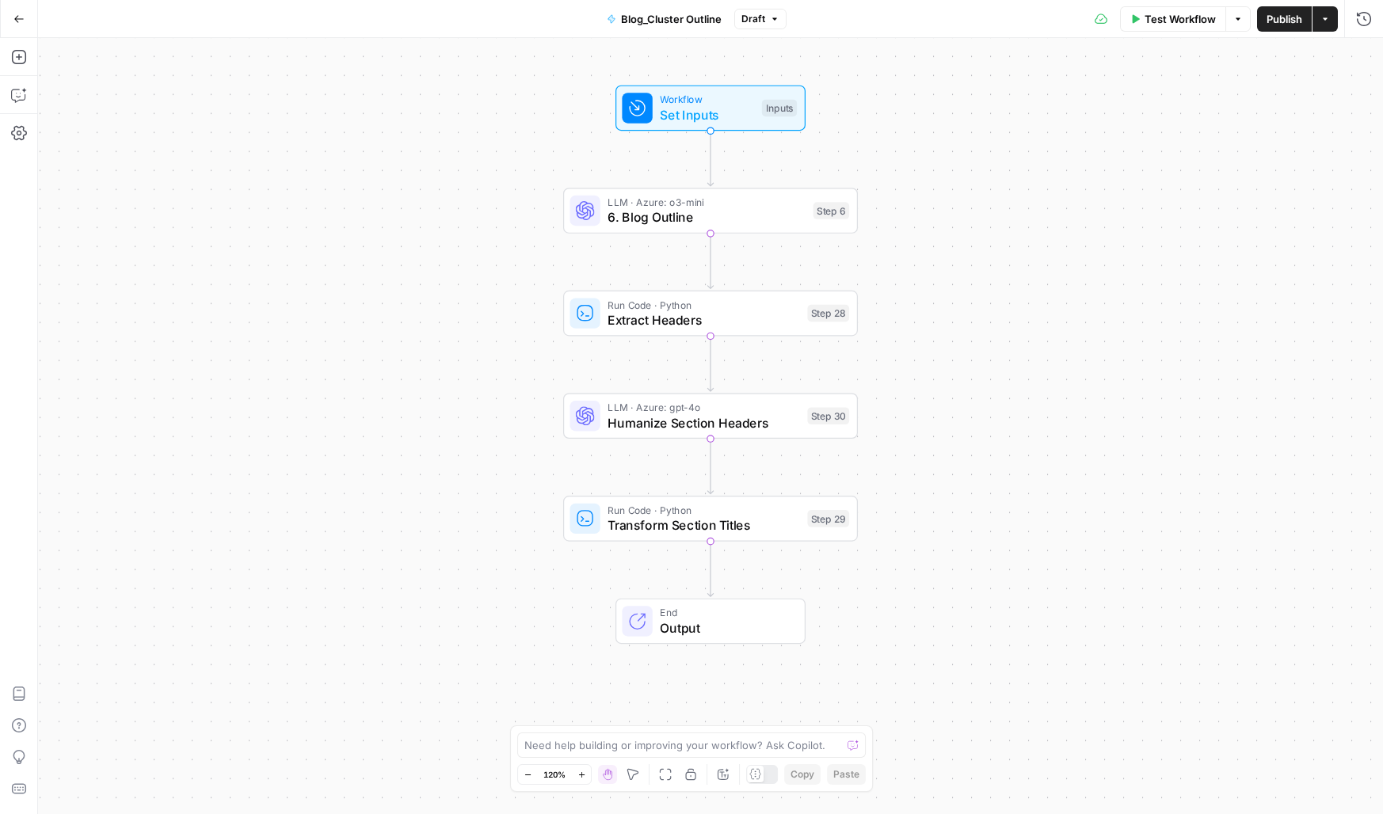
click at [673, 619] on span "Output" at bounding box center [724, 628] width 129 height 19
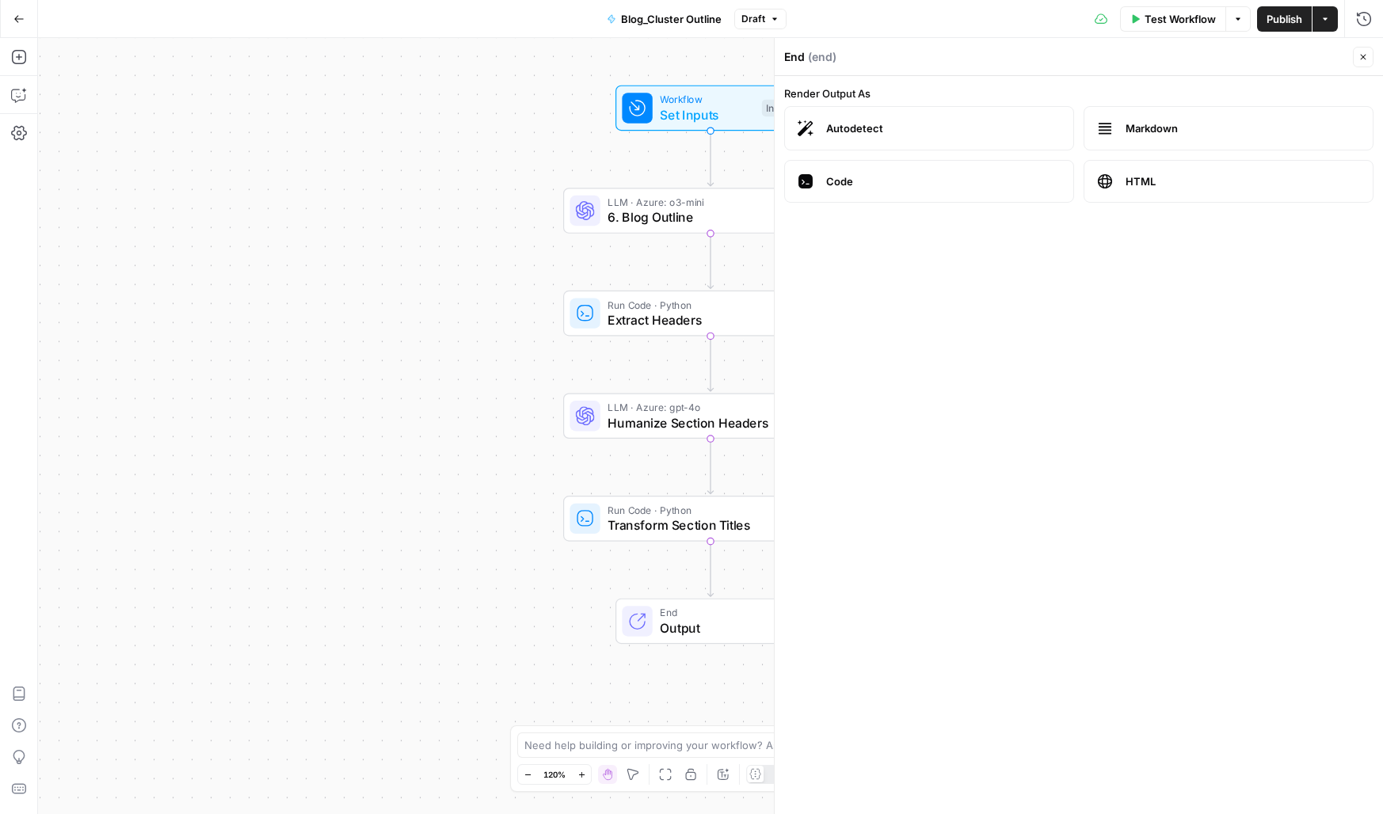
click at [1352, 48] on div "End ( end ) Close" at bounding box center [1078, 57] width 589 height 21
click at [1355, 51] on button "Close" at bounding box center [1363, 57] width 21 height 21
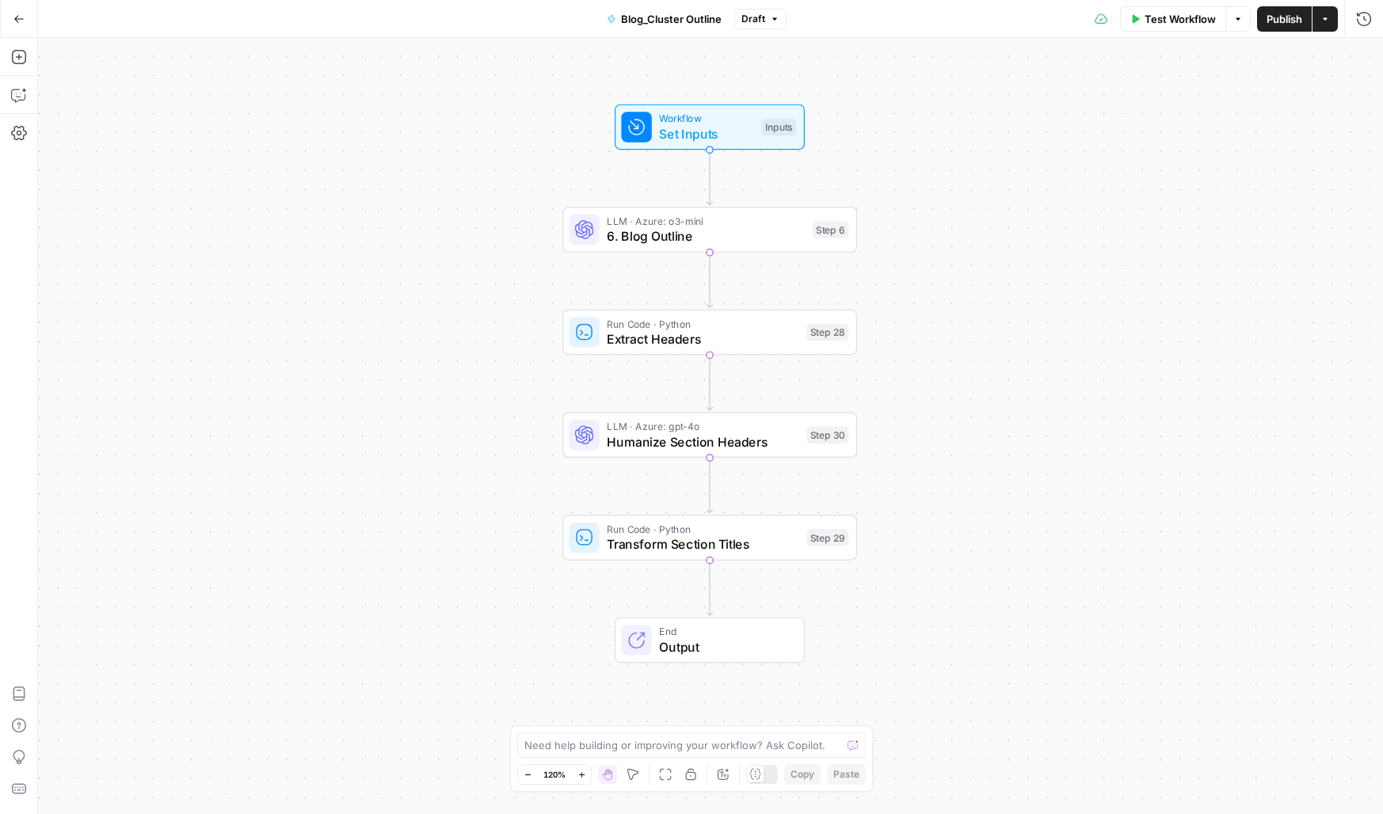
drag, startPoint x: 311, startPoint y: 391, endPoint x: 311, endPoint y: 410, distance: 19.0
click at [311, 410] on div "Workflow Set Inputs Inputs LLM · Azure: o3-mini 6. Blog Outline Step 6 Run Code…" at bounding box center [710, 426] width 1345 height 776
click at [1174, 10] on button "Test Workflow" at bounding box center [1173, 18] width 106 height 25
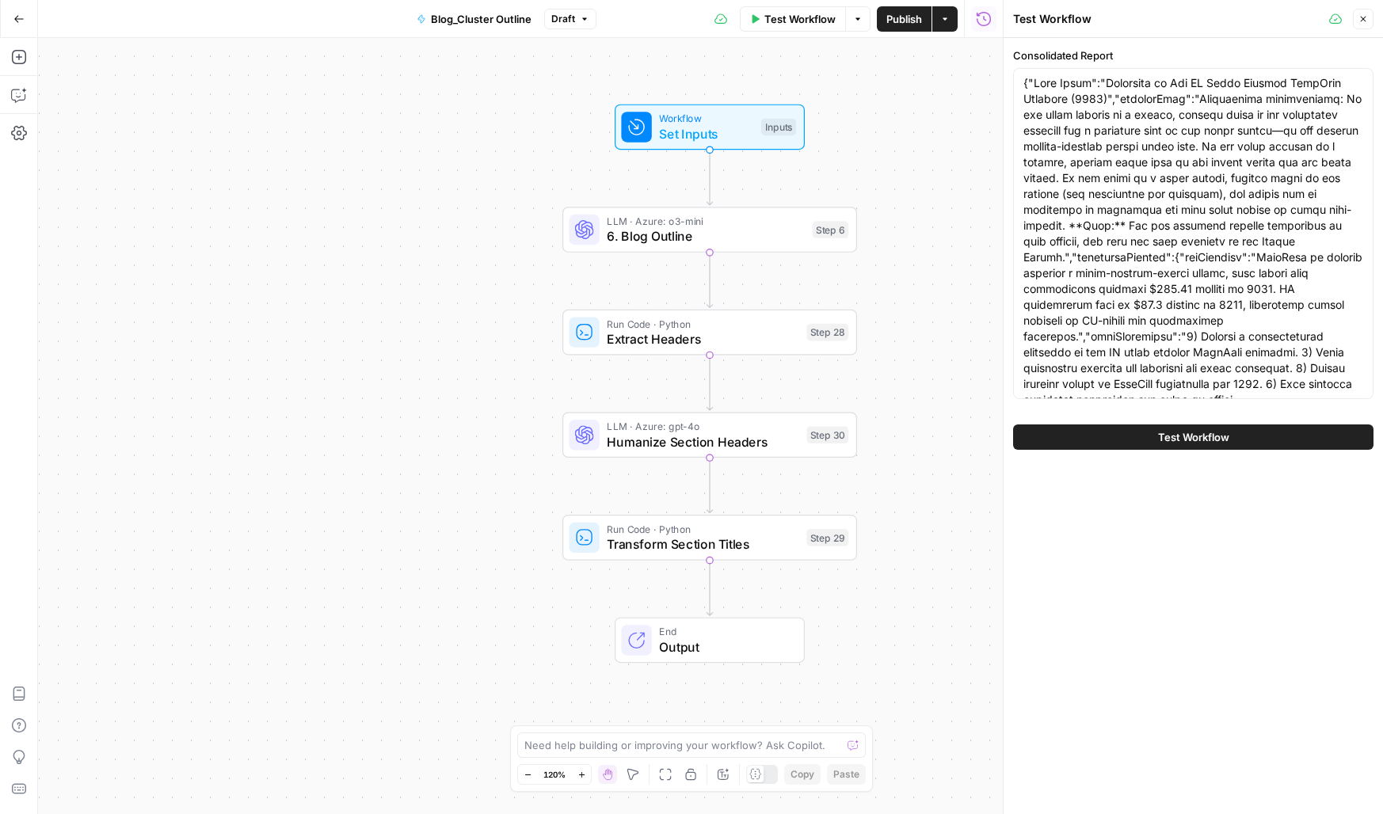
click at [1374, 19] on header "Test Workflow Close" at bounding box center [1193, 19] width 379 height 38
click at [1369, 17] on button "Close" at bounding box center [1363, 19] width 21 height 21
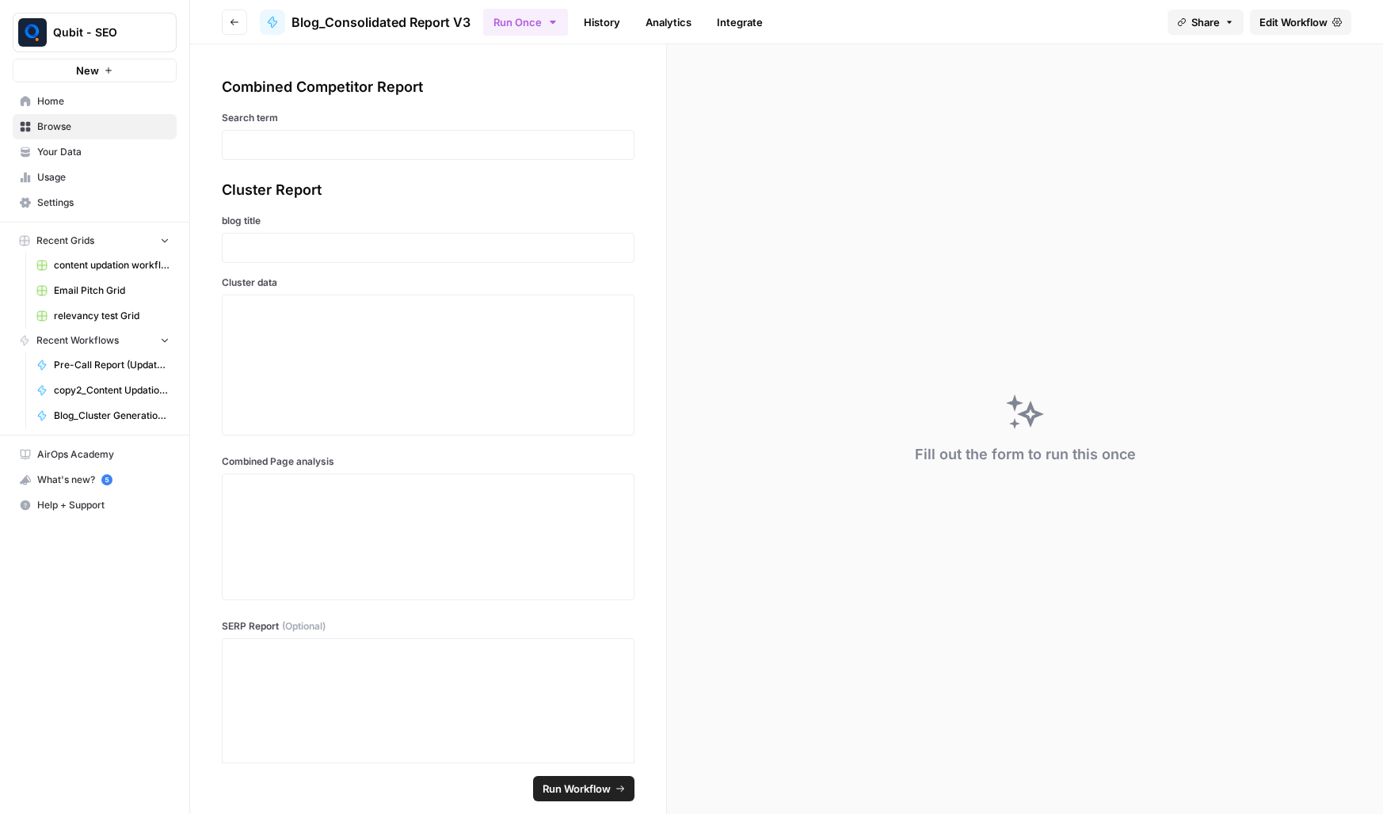
click at [1282, 22] on span "Edit Workflow" at bounding box center [1294, 22] width 68 height 16
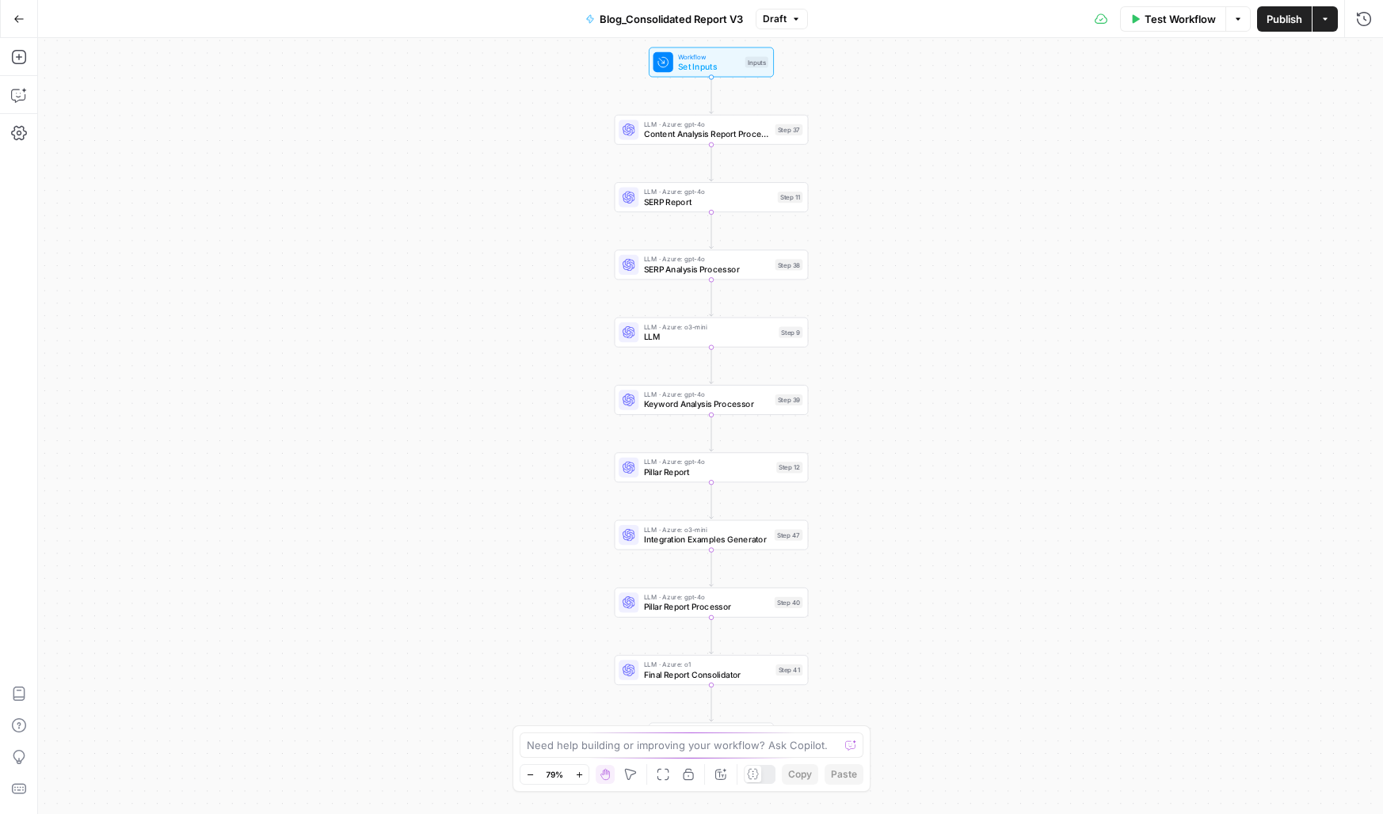
drag, startPoint x: 447, startPoint y: 389, endPoint x: 448, endPoint y: 363, distance: 26.2
click at [448, 363] on div "Workflow Set Inputs Inputs LLM · Azure: gpt-4o Content Analysis Report Processo…" at bounding box center [710, 426] width 1345 height 776
click at [690, 140] on div "LLM · Azure: gpt-4o Content Analysis Report Processor Step 37 Copy step Delete …" at bounding box center [712, 130] width 194 height 30
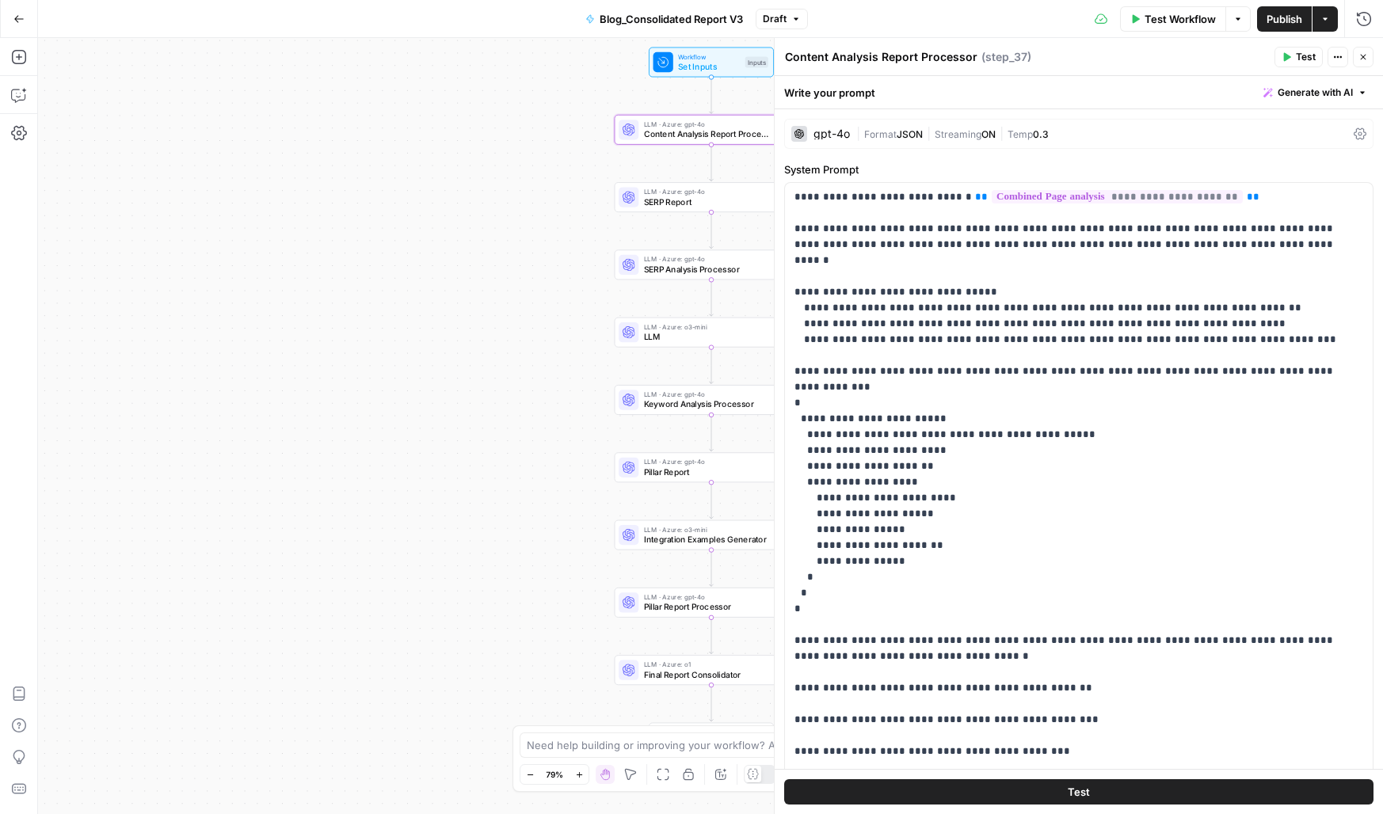
click at [1355, 59] on button "Close" at bounding box center [1363, 57] width 21 height 21
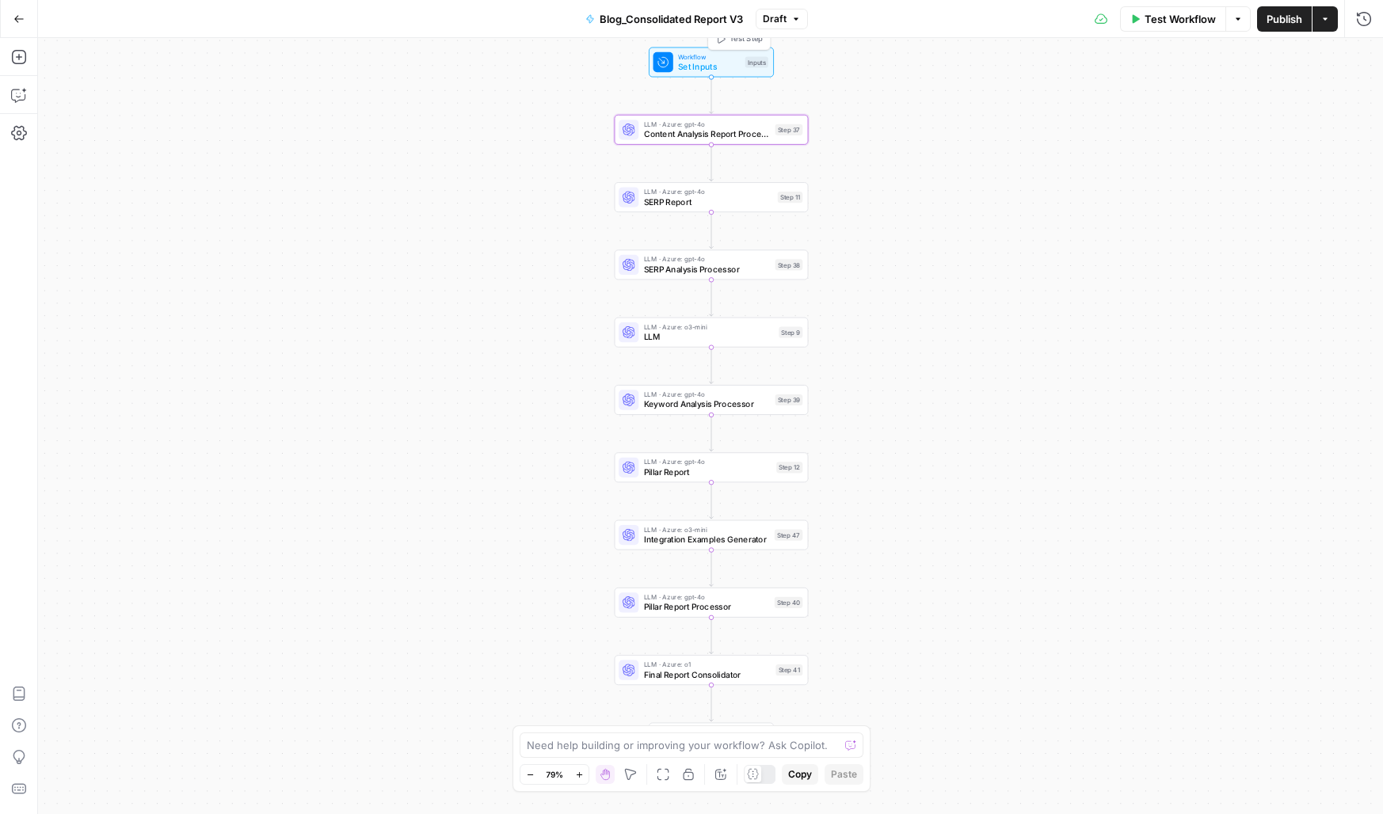
click at [657, 71] on div at bounding box center [664, 62] width 20 height 20
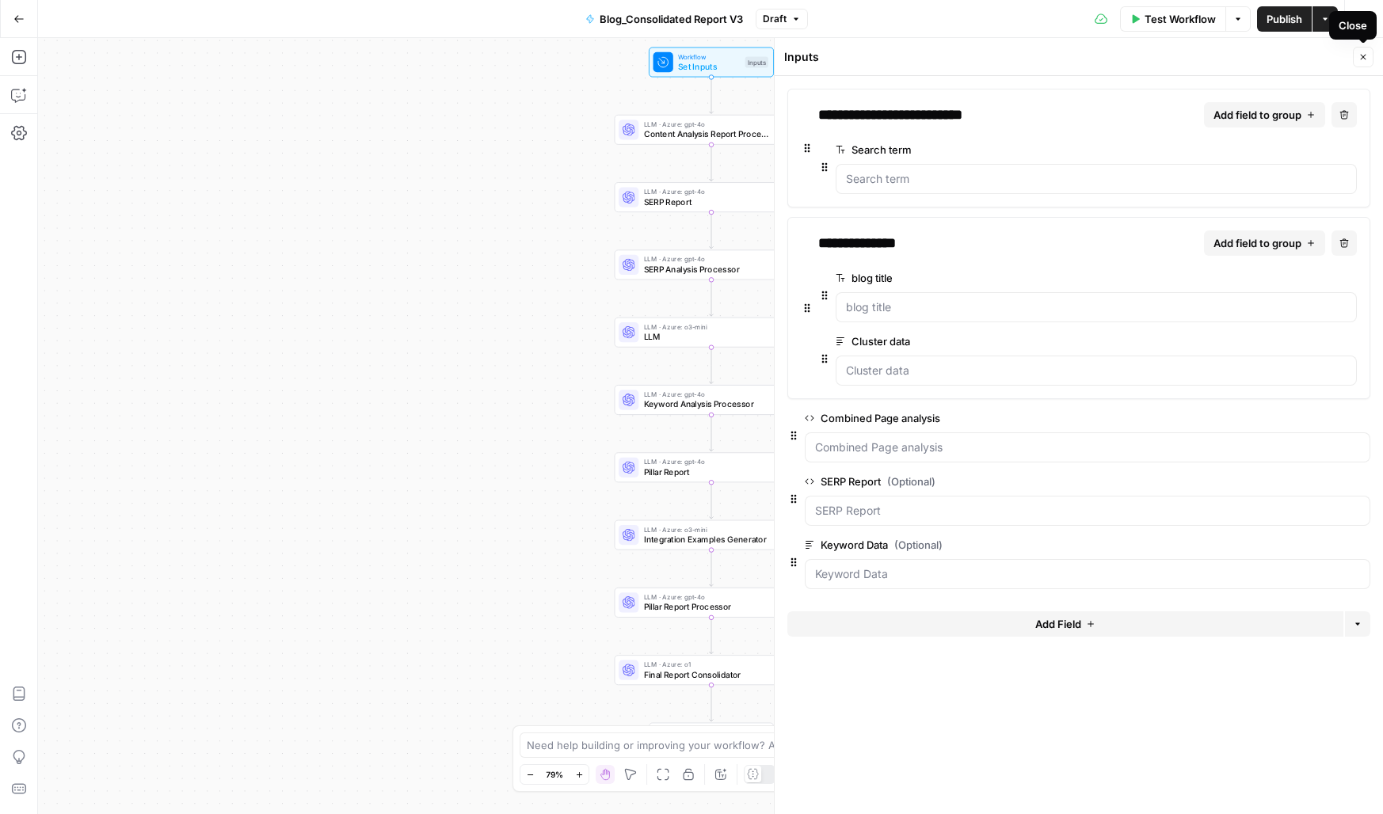
click at [1359, 59] on icon "button" at bounding box center [1364, 57] width 10 height 10
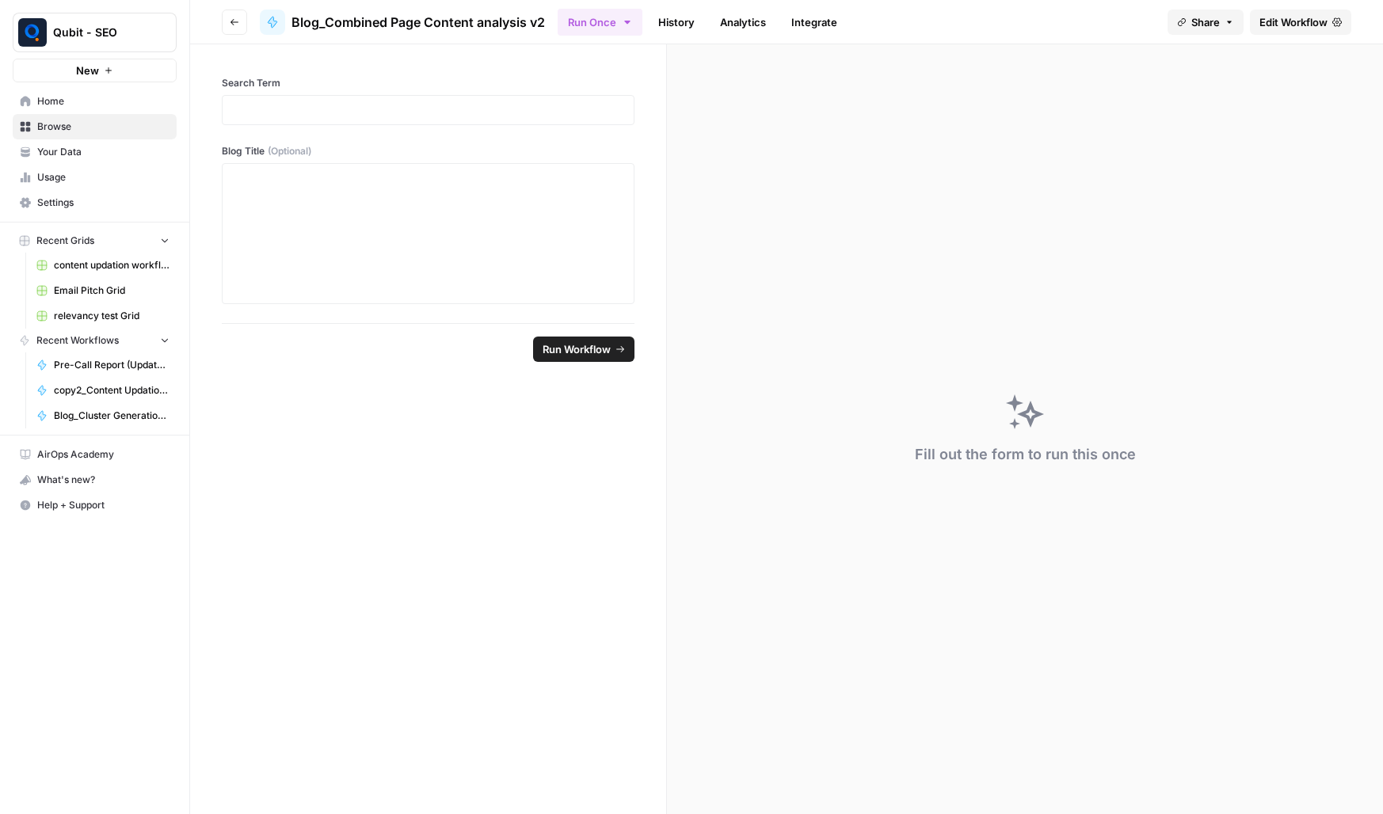
click at [1286, 32] on link "Edit Workflow" at bounding box center [1300, 22] width 101 height 25
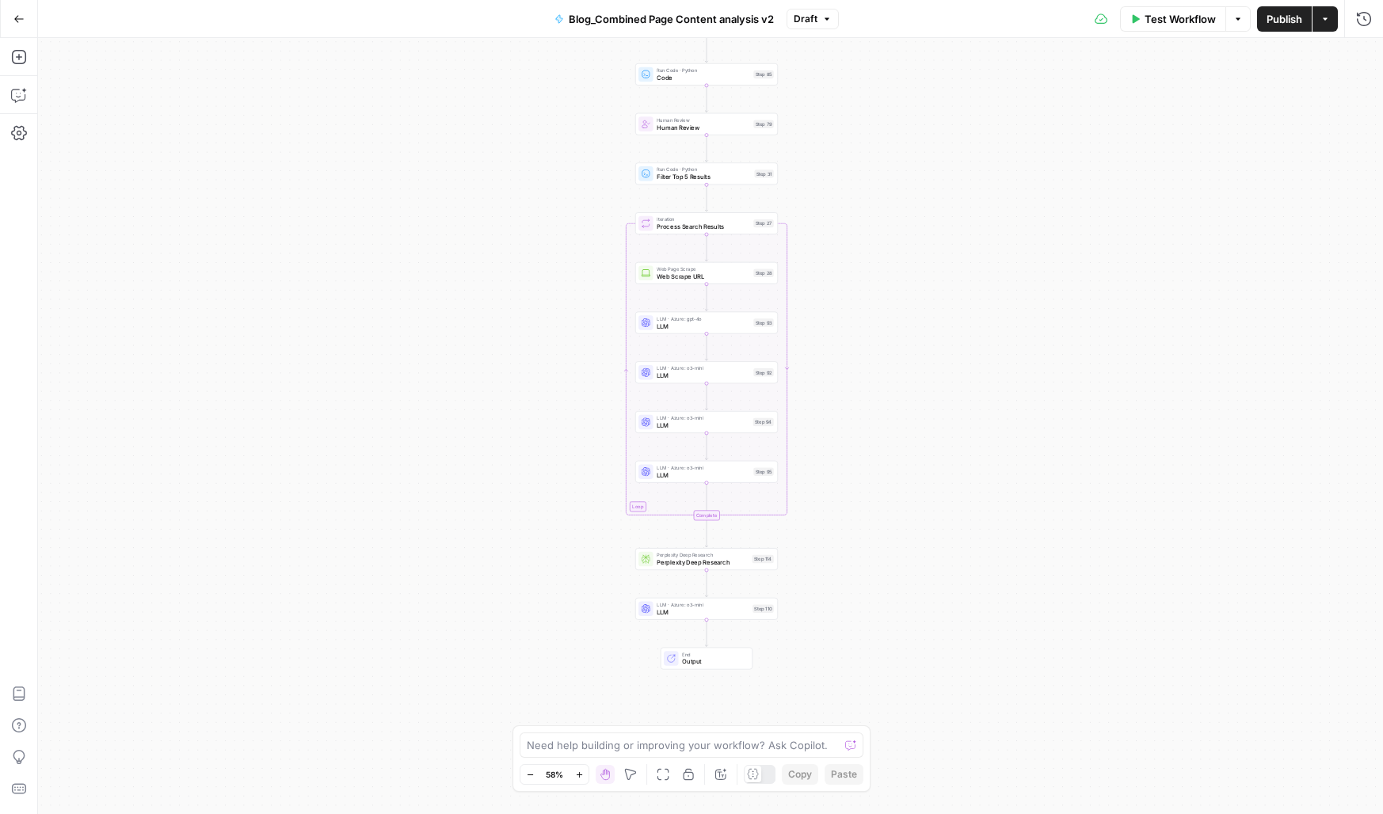
drag, startPoint x: 425, startPoint y: 397, endPoint x: 421, endPoint y: 288, distance: 109.4
click at [421, 288] on div "Workflow Set Inputs Inputs Google Search Google Search Step 2 Run Code · Python…" at bounding box center [710, 426] width 1345 height 776
drag, startPoint x: 429, startPoint y: 473, endPoint x: 425, endPoint y: 511, distance: 38.2
click at [425, 511] on div "Workflow Set Inputs Inputs Google Search Google Search Step 2 Run Code · Python…" at bounding box center [710, 426] width 1345 height 776
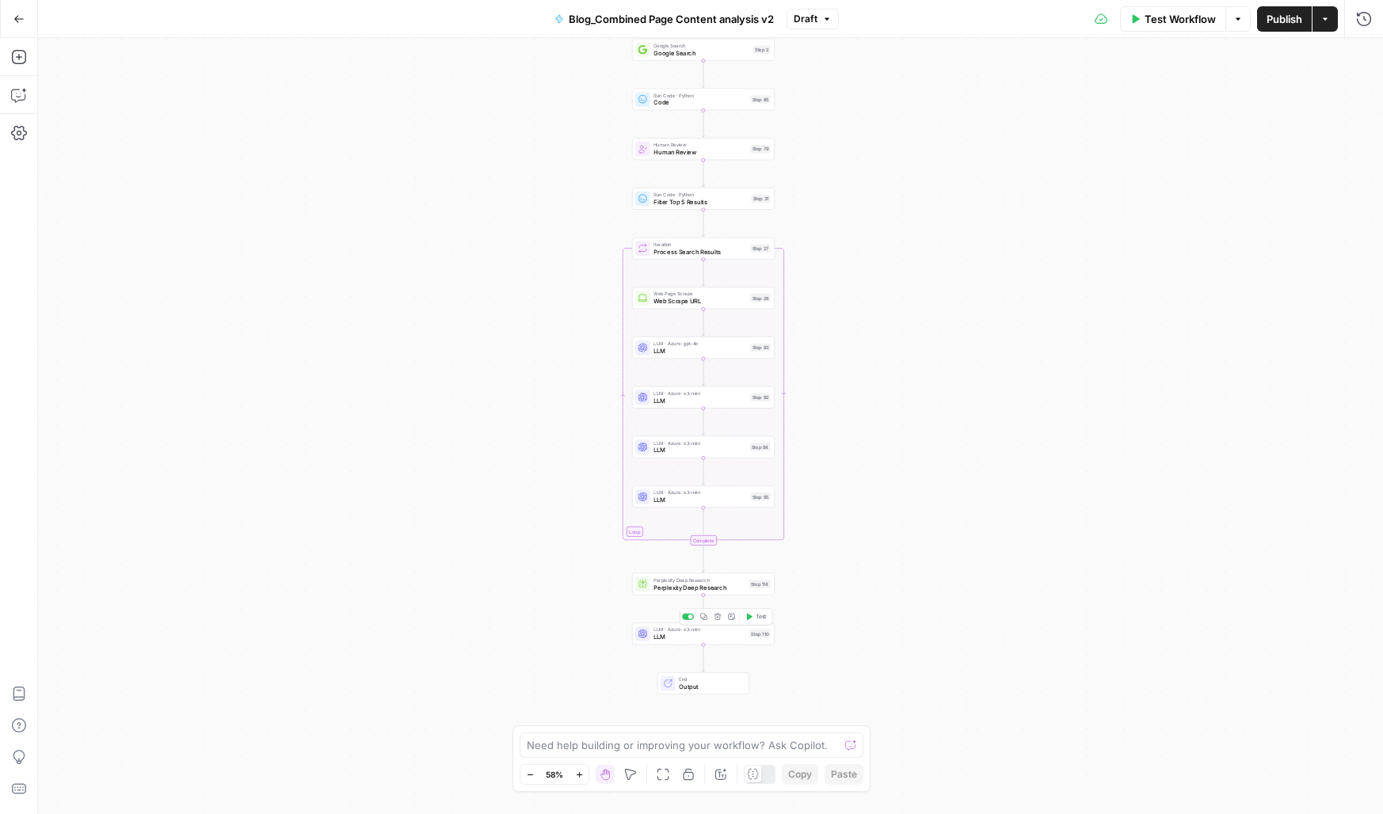
click at [652, 636] on div "LLM · Azure: o3-mini LLM Step 110 Copy step Delete step Add Note Test" at bounding box center [702, 634] width 135 height 16
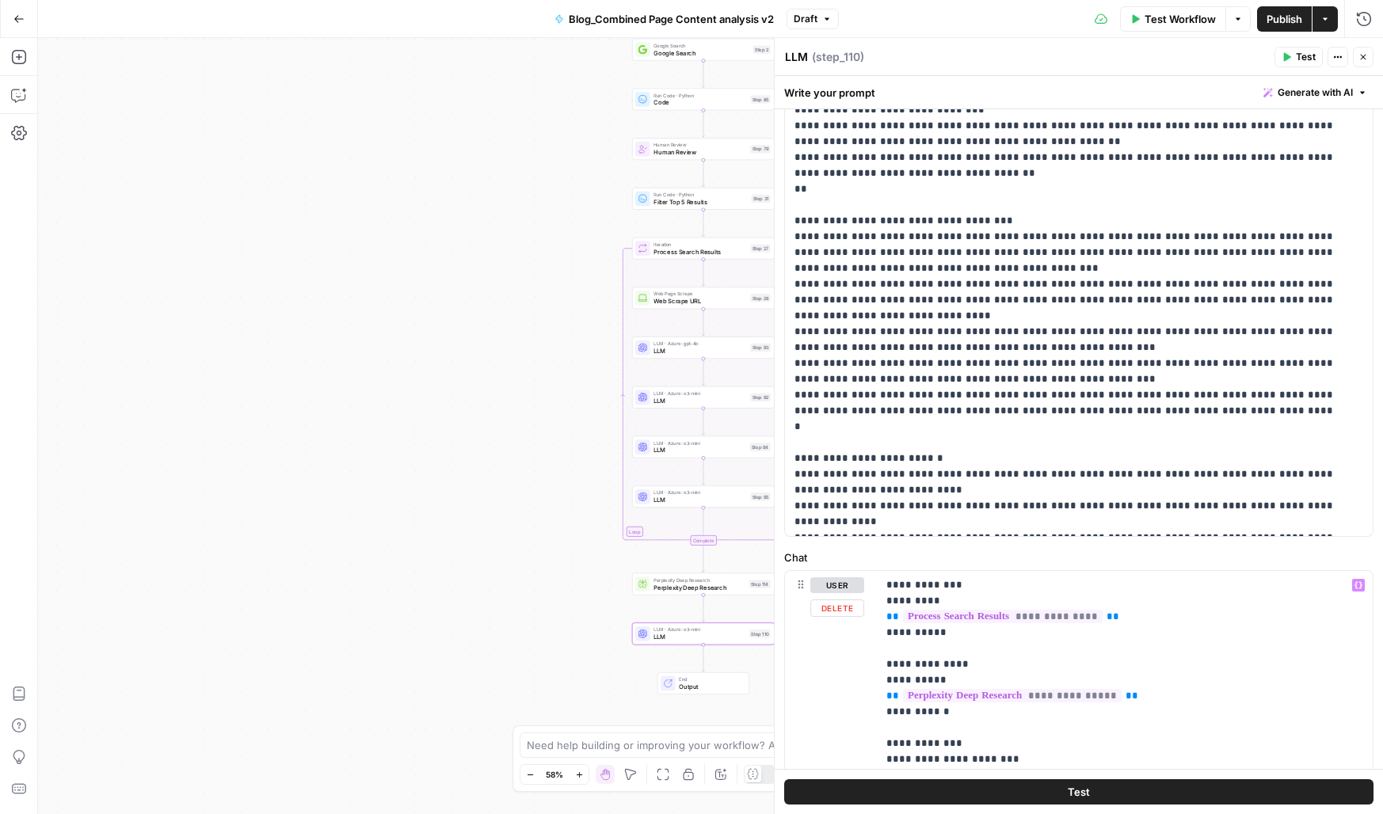
scroll to position [562, 0]
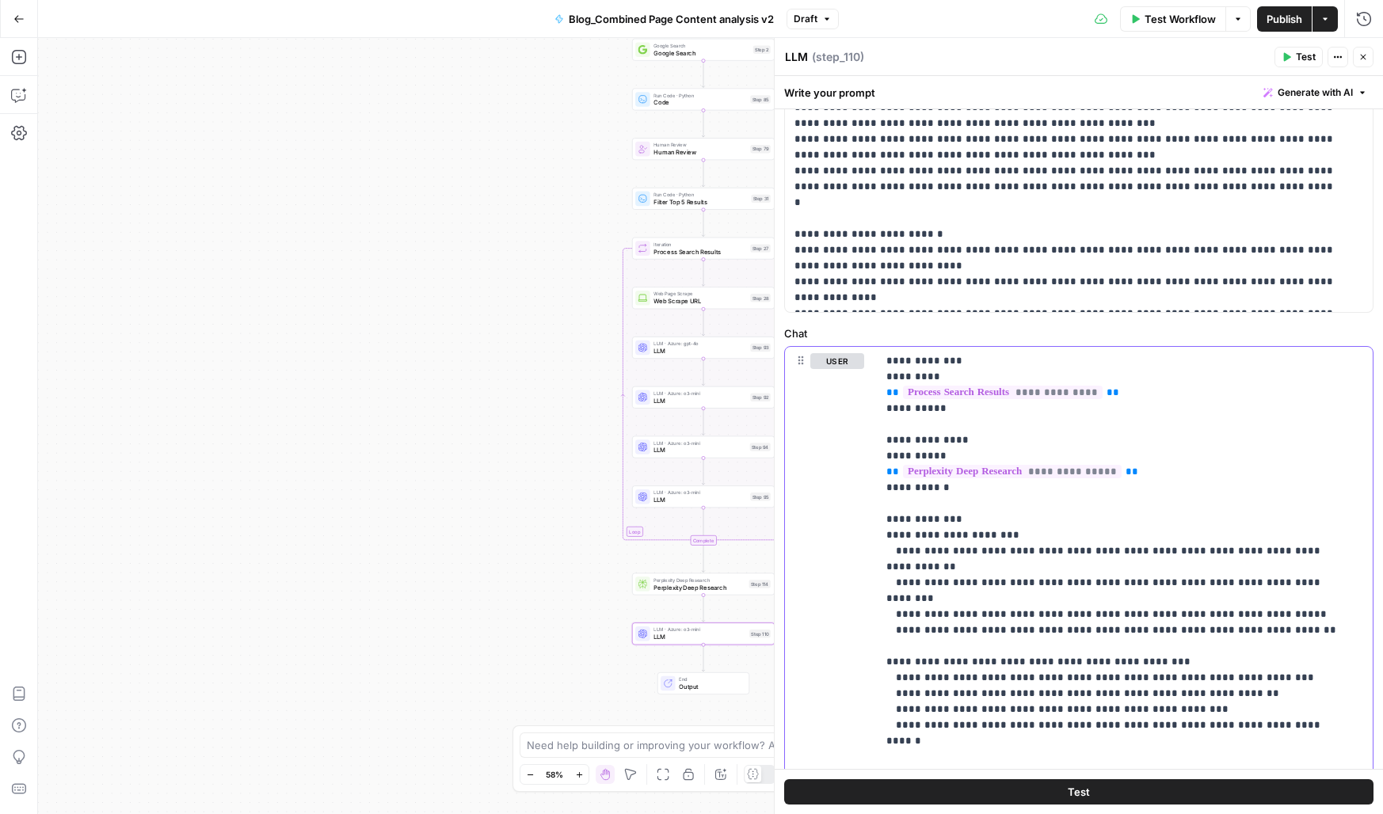
click at [1153, 569] on p "**********" at bounding box center [1113, 820] width 453 height 935
click at [429, 536] on div "Workflow Set Inputs Inputs Google Search Google Search Step 2 Run Code · Python…" at bounding box center [710, 426] width 1345 height 776
click at [690, 590] on span "Perplexity Deep Research" at bounding box center [700, 588] width 92 height 10
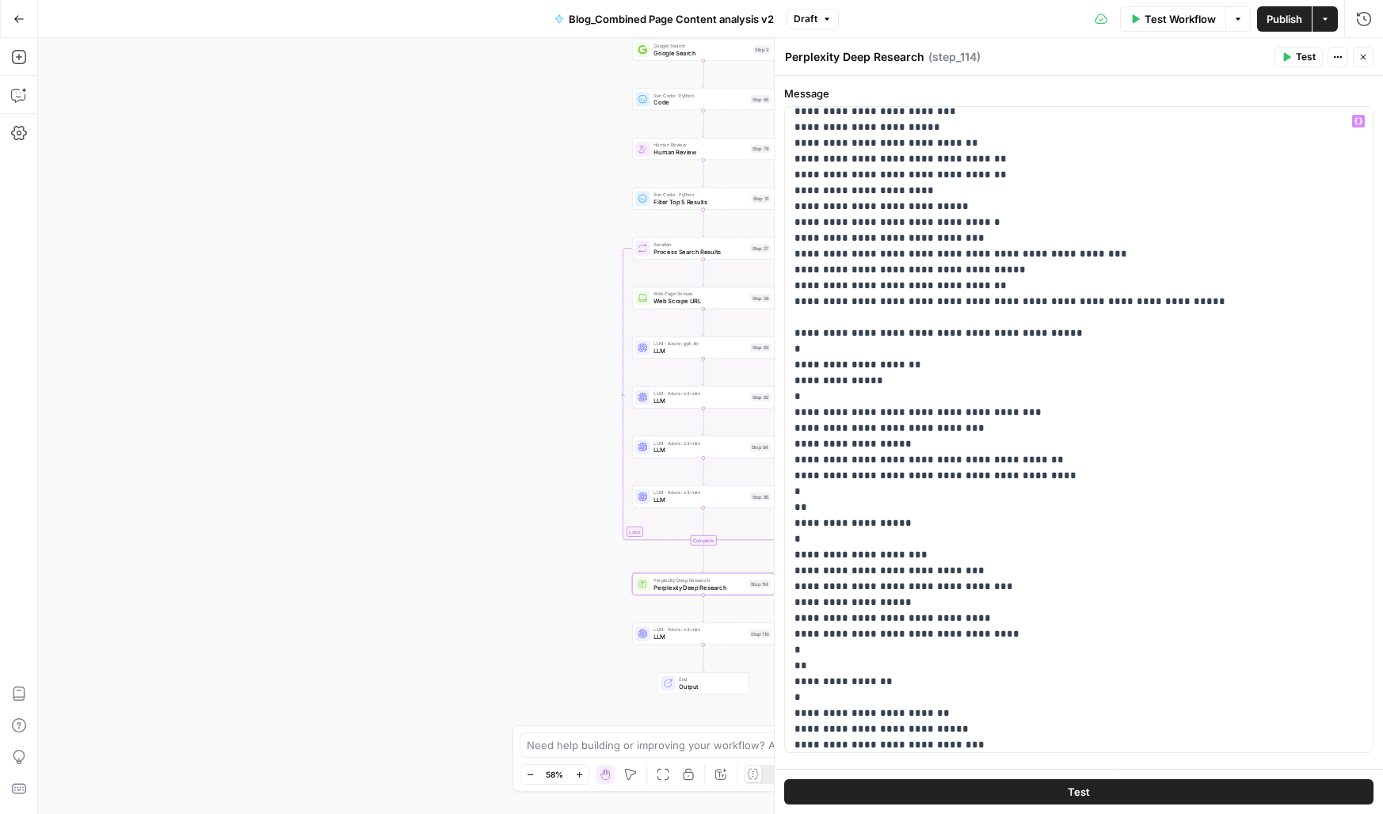
scroll to position [0, 0]
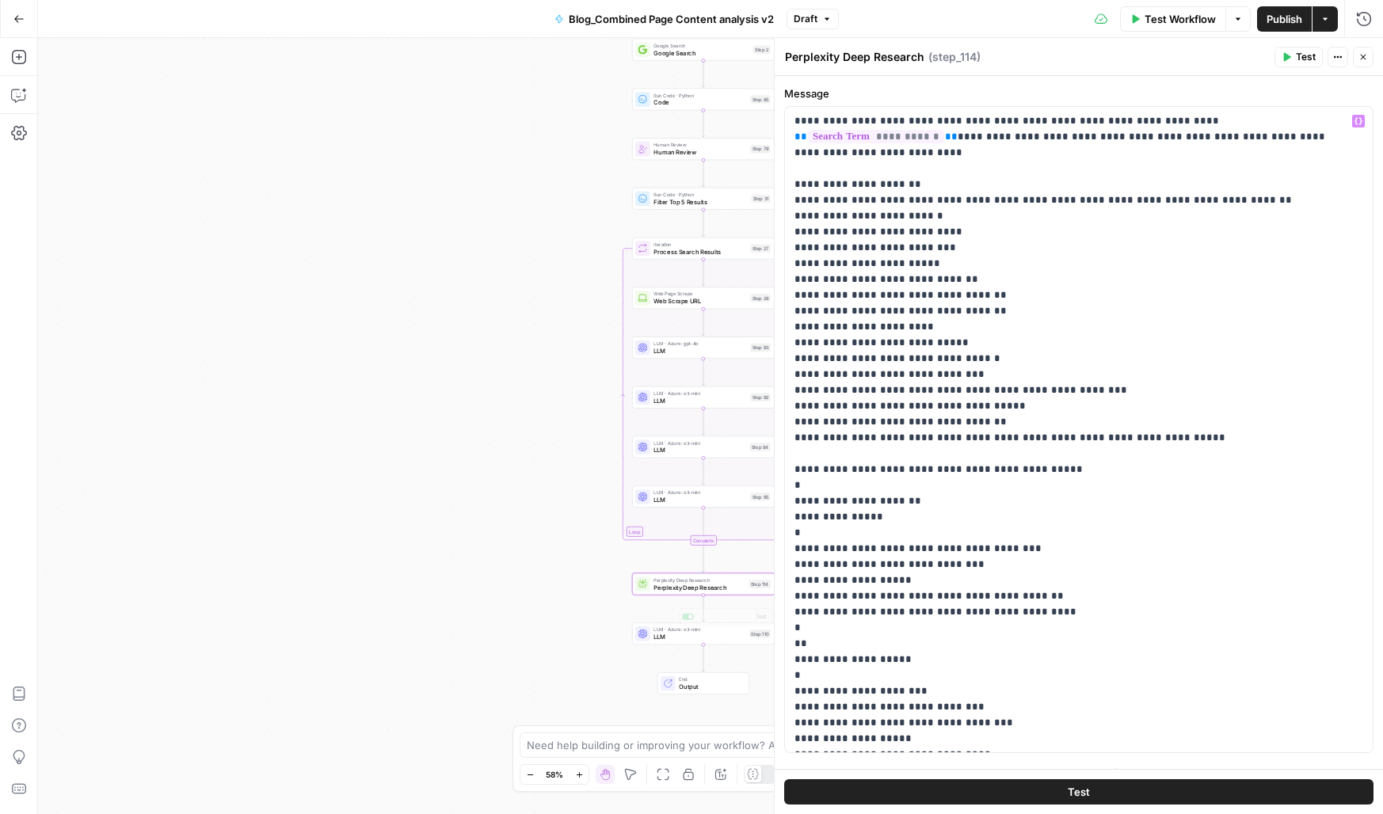
click at [678, 648] on div "Workflow Set Inputs Inputs Google Search Google Search Step 2 Run Code · Python…" at bounding box center [710, 426] width 1345 height 776
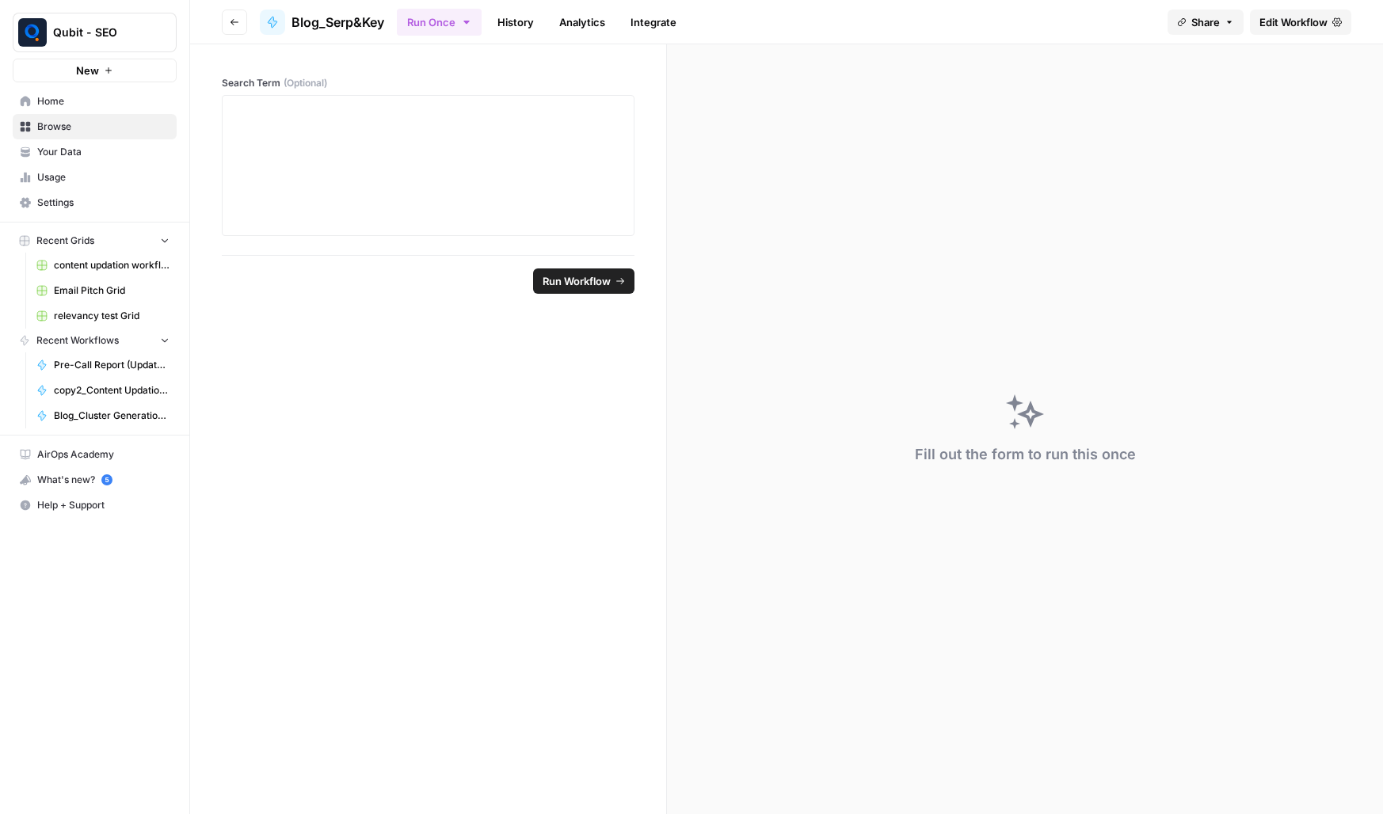
click at [1273, 25] on span "Edit Workflow" at bounding box center [1294, 22] width 68 height 16
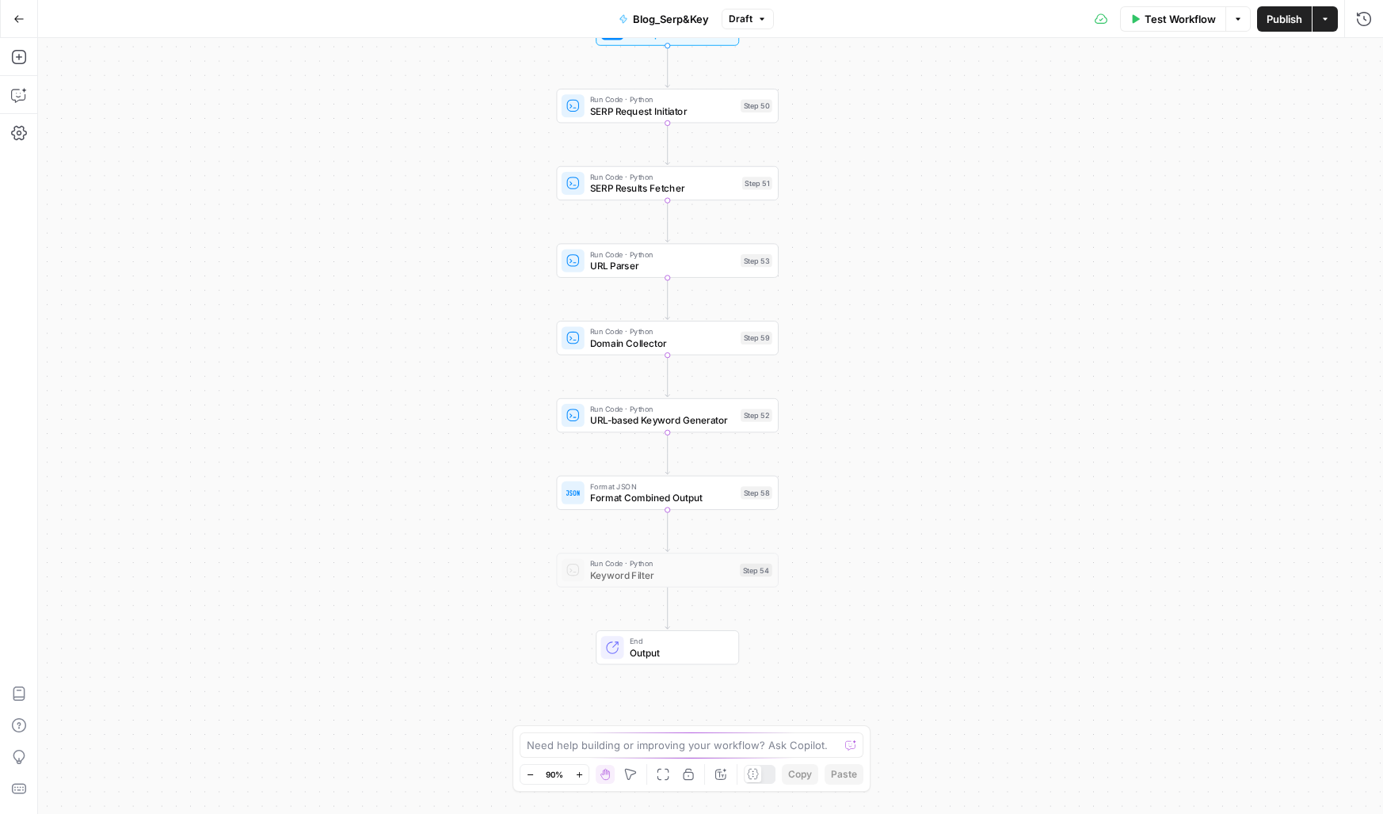
drag, startPoint x: 429, startPoint y: 465, endPoint x: 406, endPoint y: 364, distance: 103.0
click at [406, 364] on div "Workflow Set Inputs Inputs Run Code · Python SERP Request Initiator Step 50 Run…" at bounding box center [710, 426] width 1345 height 776
click at [406, 368] on div "Workflow Set Inputs Inputs Run Code · Python SERP Request Initiator Step 50 Run…" at bounding box center [710, 426] width 1345 height 776
